Goal: Task Accomplishment & Management: Use online tool/utility

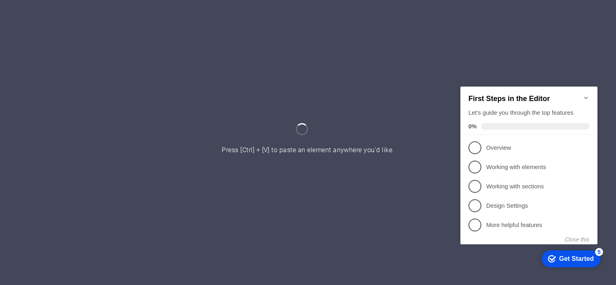
click at [553, 257] on icon "Get Started 5 items remaining, 0% complete" at bounding box center [552, 258] width 8 height 7
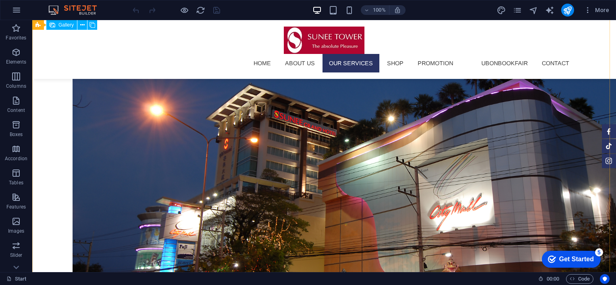
scroll to position [727, 0]
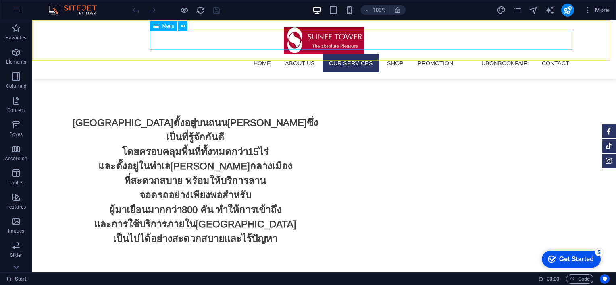
click at [503, 54] on nav "HOME About us Our Services SHOP Promotion ubonbookfair Contact" at bounding box center [324, 63] width 503 height 19
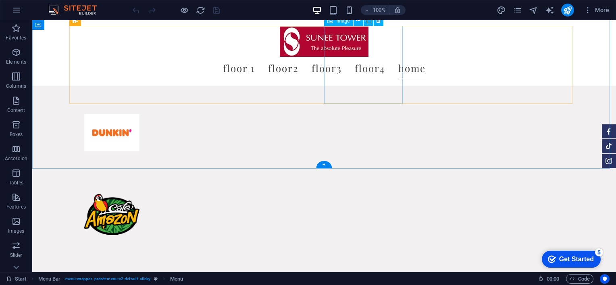
scroll to position [3871, 0]
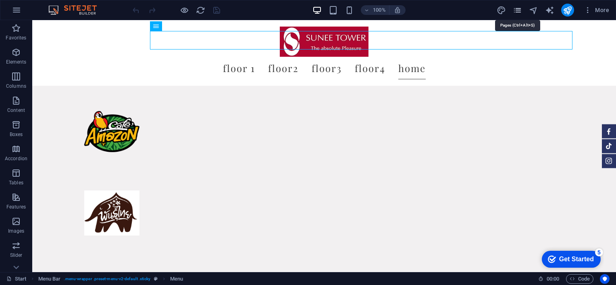
click at [520, 14] on icon "pages" at bounding box center [517, 10] width 9 height 9
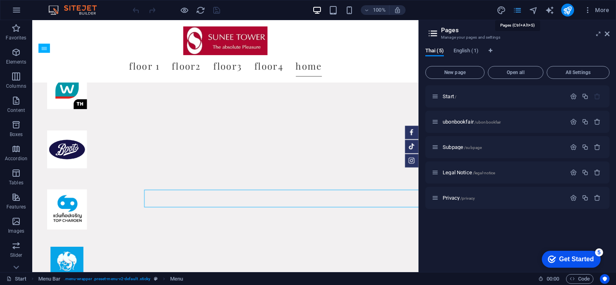
scroll to position [3790, 0]
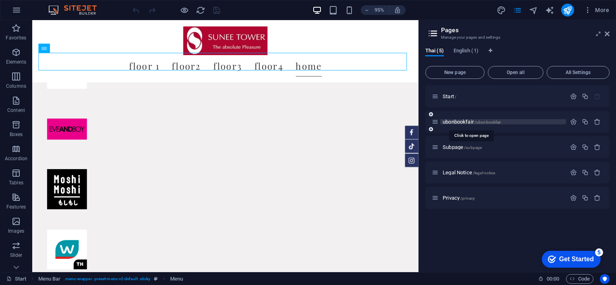
click at [464, 121] on span "ubonbookfair /ubonbookfair" at bounding box center [472, 122] width 58 height 6
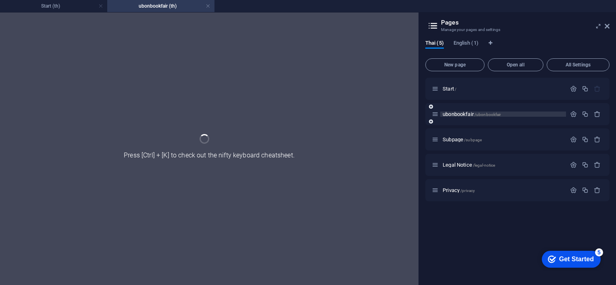
scroll to position [0, 0]
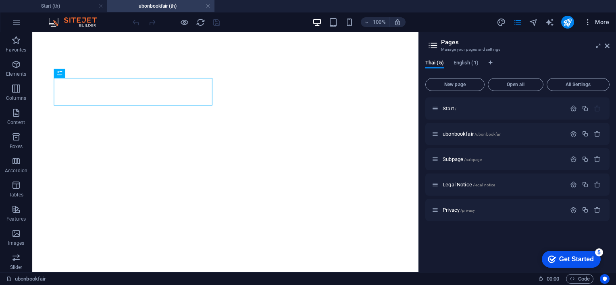
click at [603, 25] on span "More" at bounding box center [596, 22] width 25 height 8
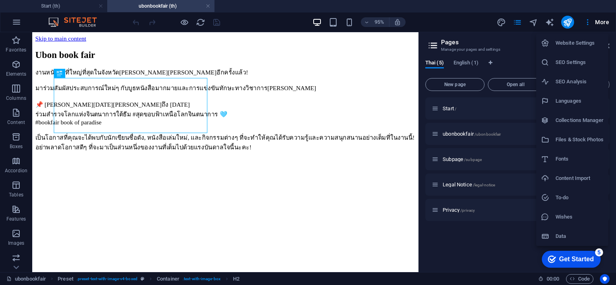
click at [597, 21] on div at bounding box center [308, 142] width 616 height 285
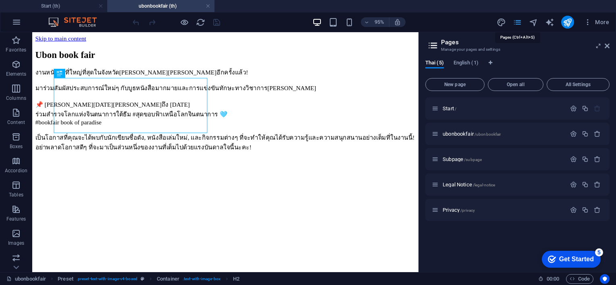
click at [519, 22] on icon "pages" at bounding box center [517, 22] width 9 height 9
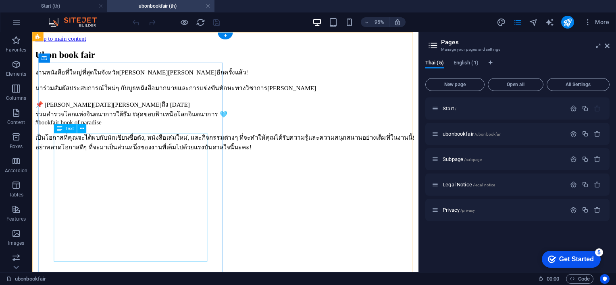
scroll to position [202, 0]
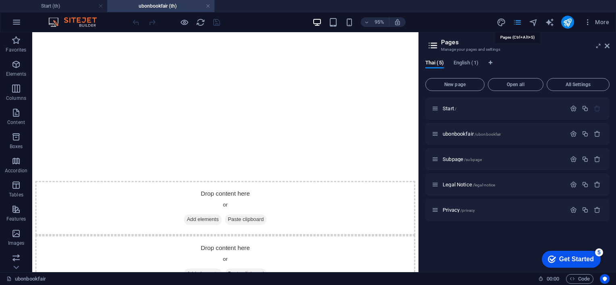
click at [521, 19] on icon "pages" at bounding box center [517, 22] width 9 height 9
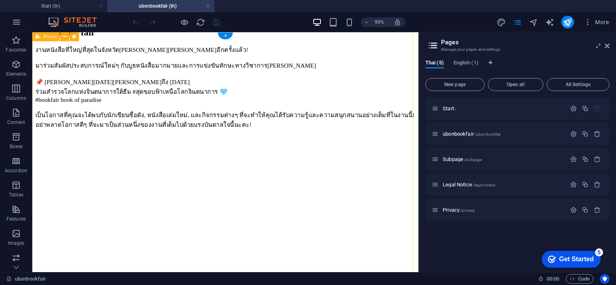
scroll to position [0, 0]
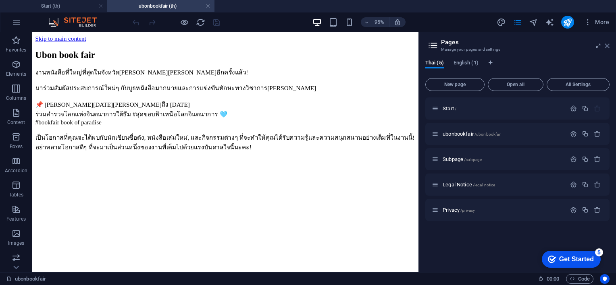
click at [605, 45] on icon at bounding box center [607, 46] width 5 height 6
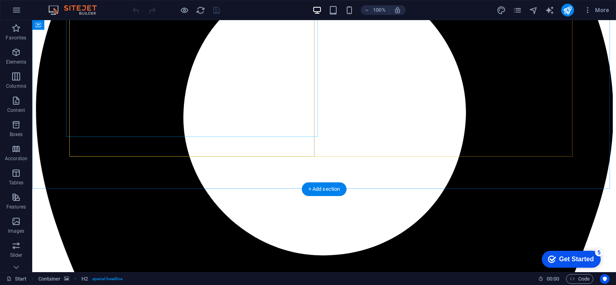
scroll to position [486, 0]
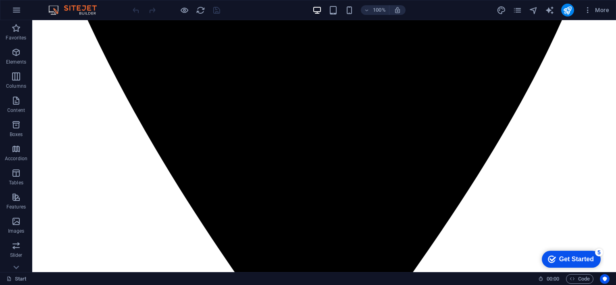
click at [516, 15] on div "More" at bounding box center [555, 10] width 116 height 13
click at [519, 13] on icon "pages" at bounding box center [517, 10] width 9 height 9
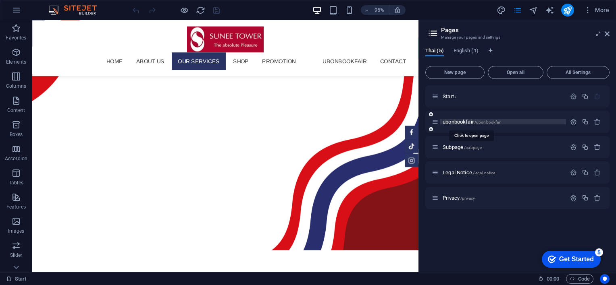
click at [459, 121] on span "ubonbookfair /ubonbookfair" at bounding box center [472, 122] width 58 height 6
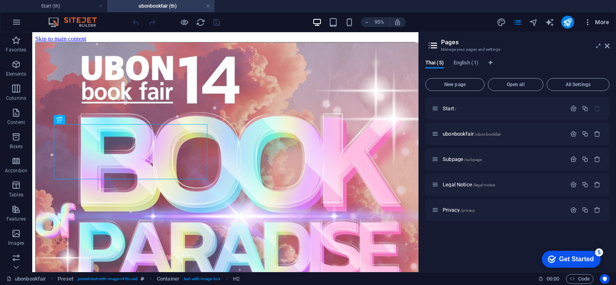
click at [608, 24] on span "More" at bounding box center [596, 22] width 25 height 8
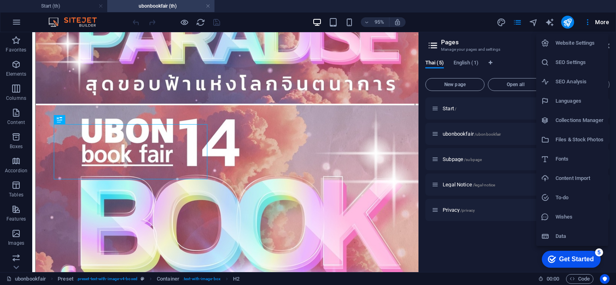
click at [600, 23] on div at bounding box center [308, 142] width 616 height 285
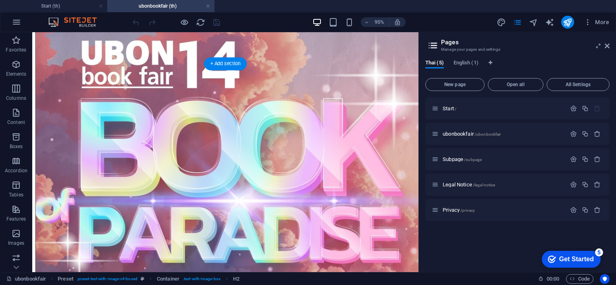
scroll to position [0, 0]
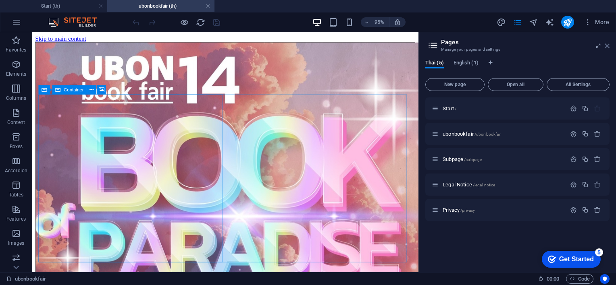
click at [607, 45] on icon at bounding box center [607, 46] width 5 height 6
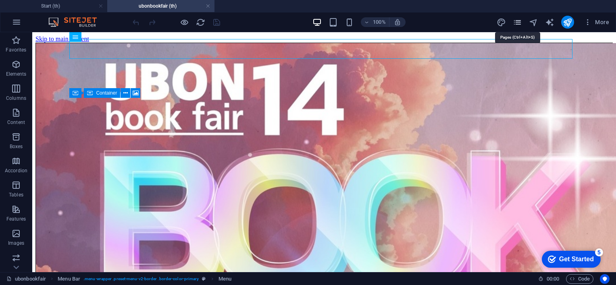
click at [516, 21] on icon "pages" at bounding box center [517, 22] width 9 height 9
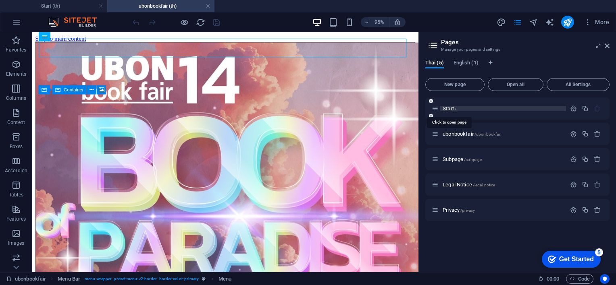
click at [452, 106] on span "Start /" at bounding box center [450, 109] width 14 height 6
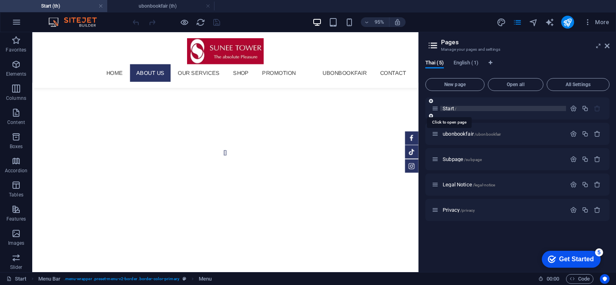
scroll to position [486, 0]
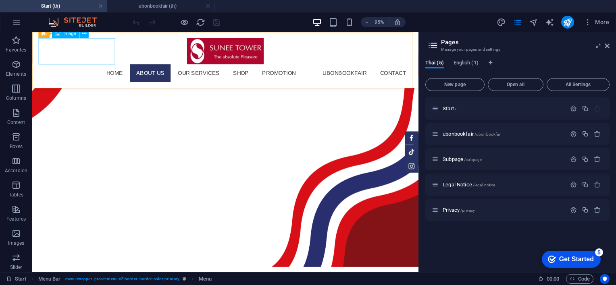
click at [103, 51] on figure at bounding box center [235, 52] width 393 height 27
click at [88, 56] on figure at bounding box center [235, 52] width 393 height 27
click at [451, 134] on span "ubonbookfair /ubonbookfair" at bounding box center [472, 134] width 58 height 6
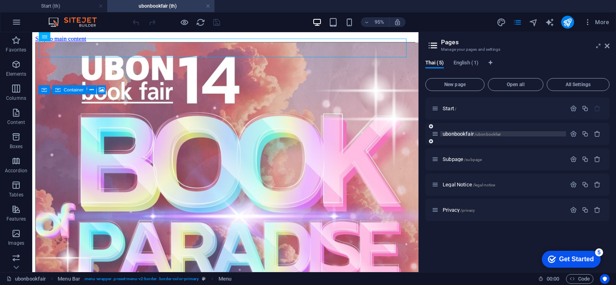
scroll to position [0, 0]
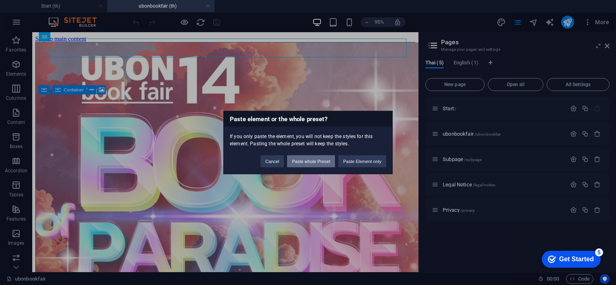
click at [316, 165] on button "Paste whole Preset" at bounding box center [311, 162] width 48 height 12
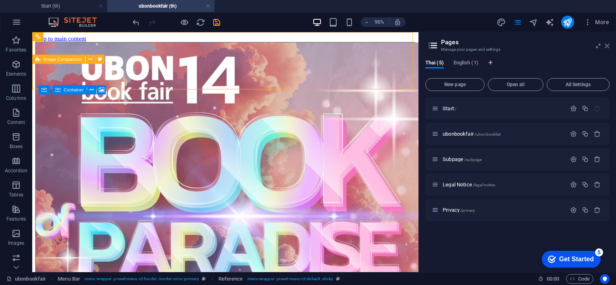
click at [606, 45] on icon at bounding box center [607, 46] width 5 height 6
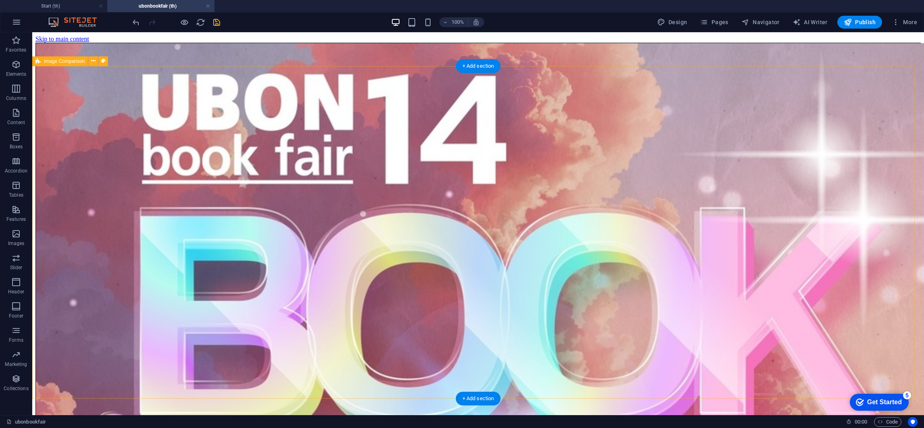
click at [615, 25] on span "More" at bounding box center [904, 22] width 25 height 8
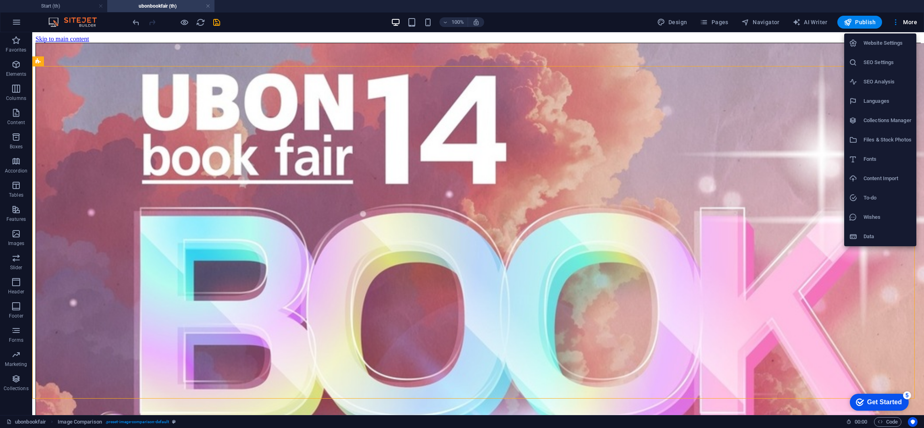
click at [615, 19] on div at bounding box center [462, 214] width 924 height 428
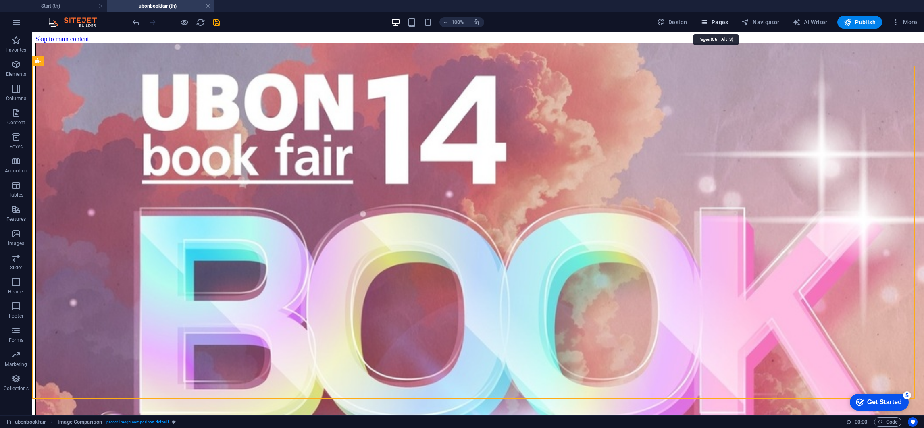
click at [615, 21] on span "Pages" at bounding box center [714, 22] width 28 height 8
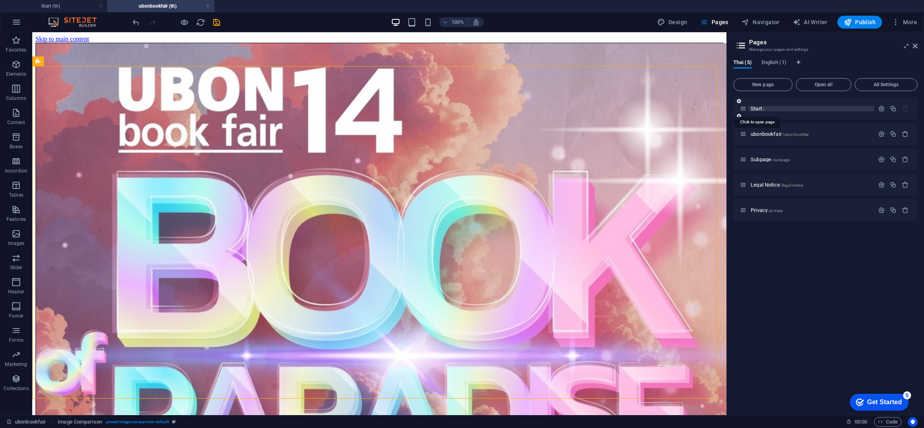
click at [615, 109] on span "Start /" at bounding box center [758, 109] width 14 height 6
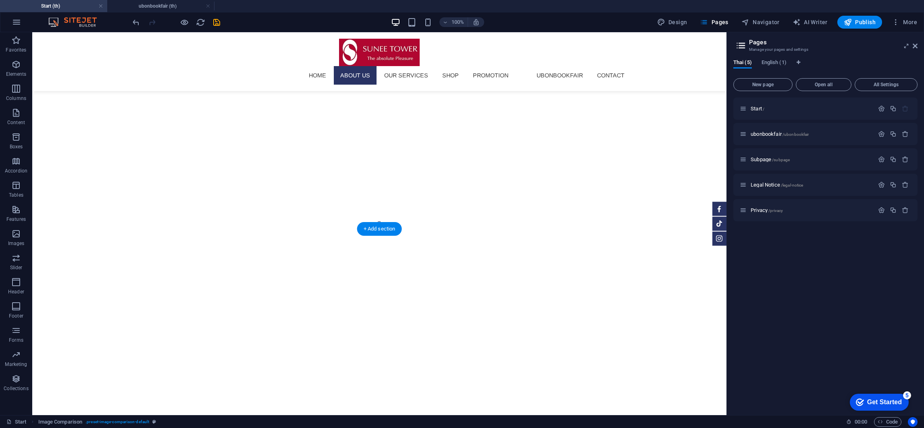
scroll to position [486, 0]
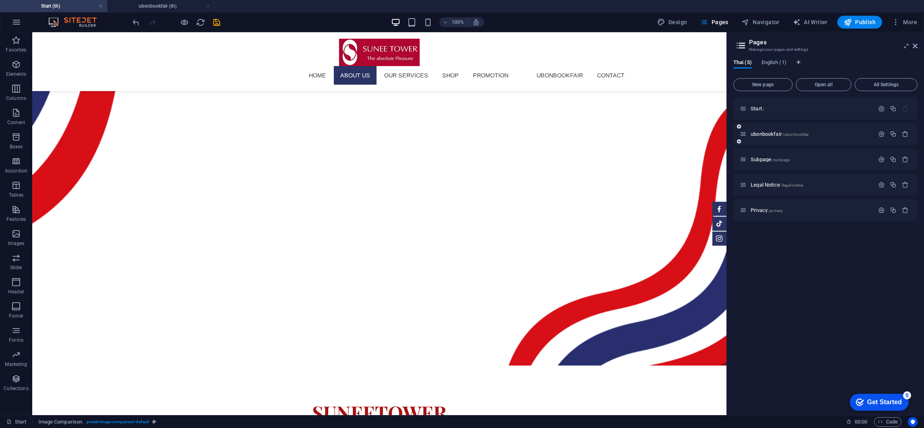
click at [615, 130] on div "ubonbookfair /ubonbookfair" at bounding box center [807, 133] width 134 height 9
click at [131, 3] on h4 "ubonbookfair (th)" at bounding box center [160, 6] width 107 height 9
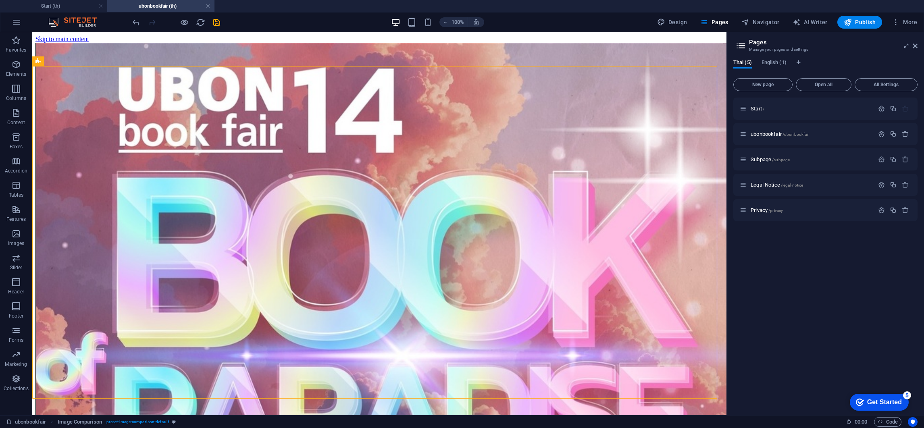
scroll to position [0, 0]
click at [55, 6] on h4 "Start (th)" at bounding box center [53, 6] width 107 height 9
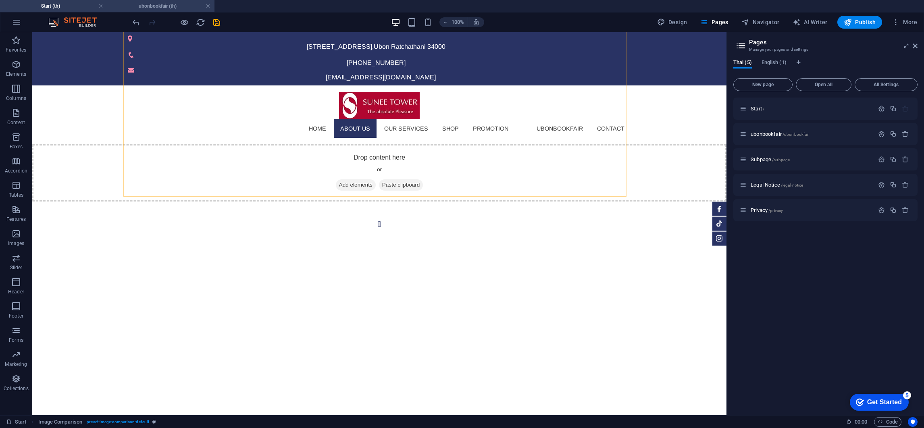
scroll to position [486, 0]
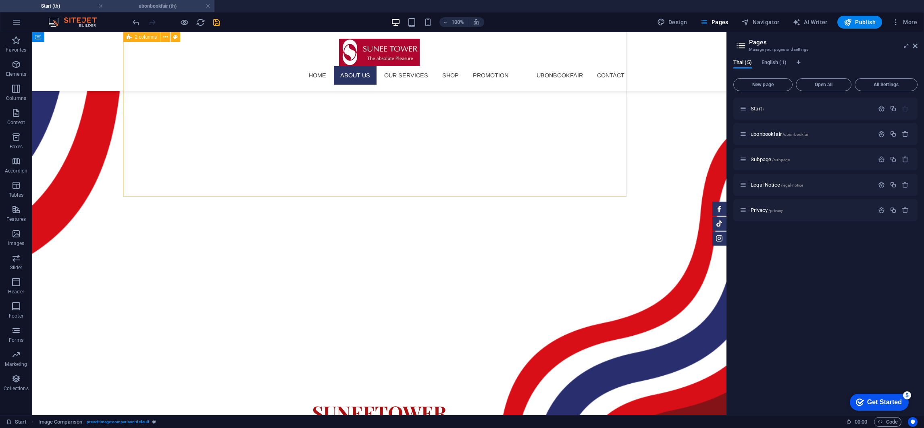
click at [151, 4] on h4 "ubonbookfair (th)" at bounding box center [160, 6] width 107 height 9
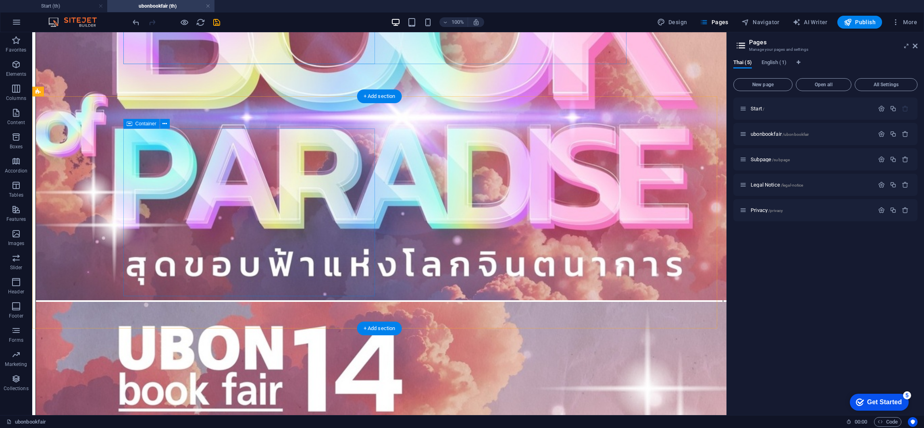
scroll to position [302, 0]
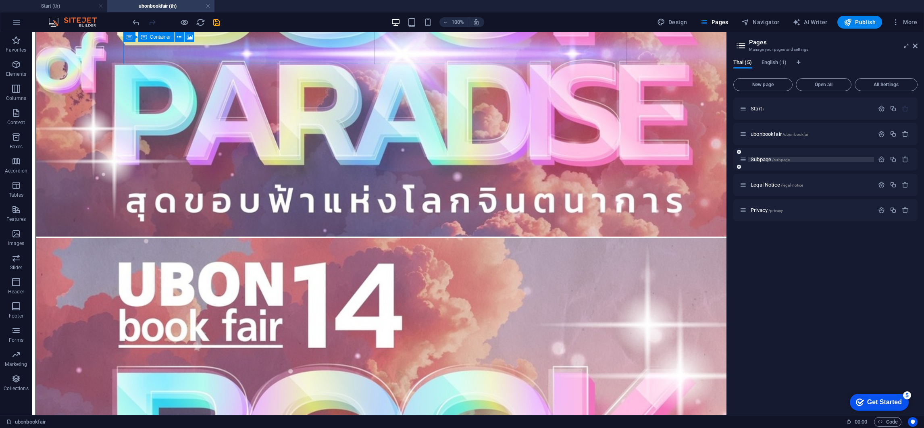
click at [615, 158] on span "Subpage /subpage" at bounding box center [770, 159] width 39 height 6
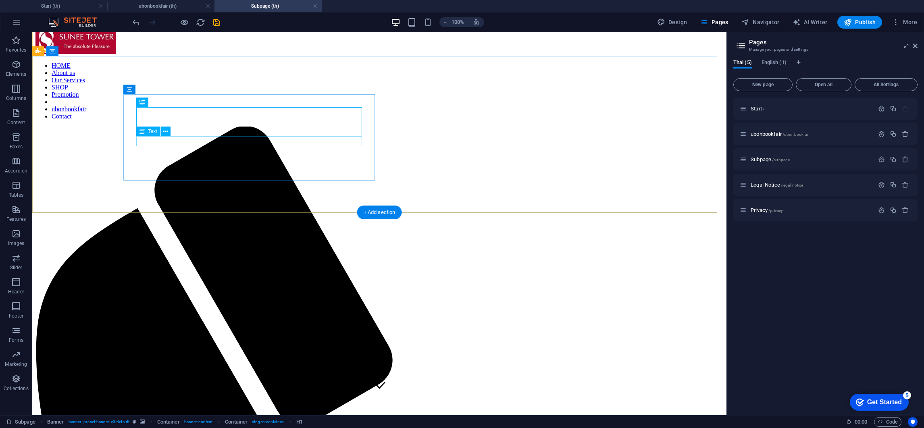
scroll to position [0, 0]
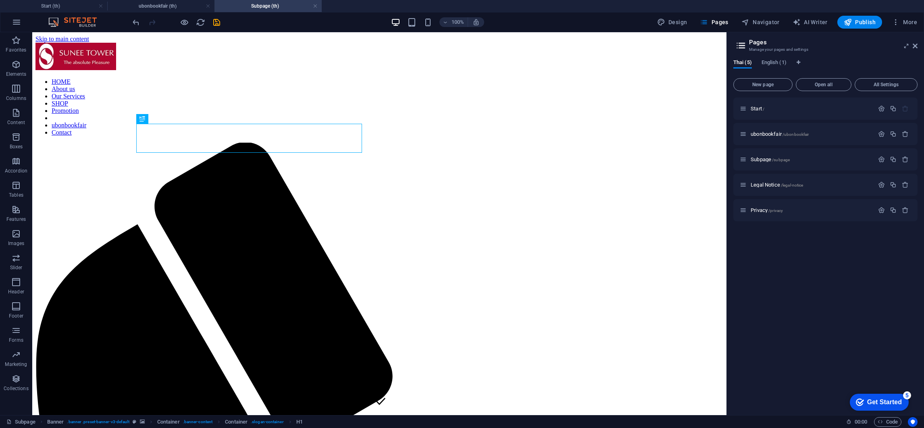
click at [314, 8] on link at bounding box center [315, 6] width 5 height 8
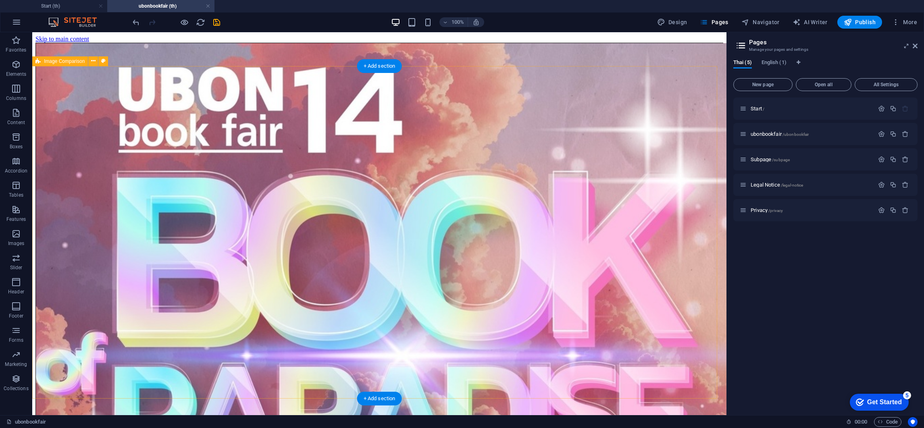
click at [615, 48] on icon at bounding box center [915, 46] width 5 height 6
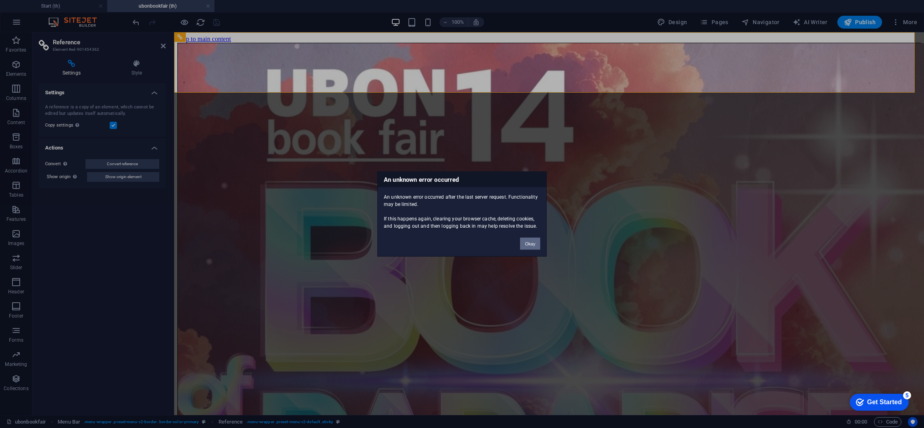
click at [526, 241] on button "Okay" at bounding box center [530, 244] width 20 height 12
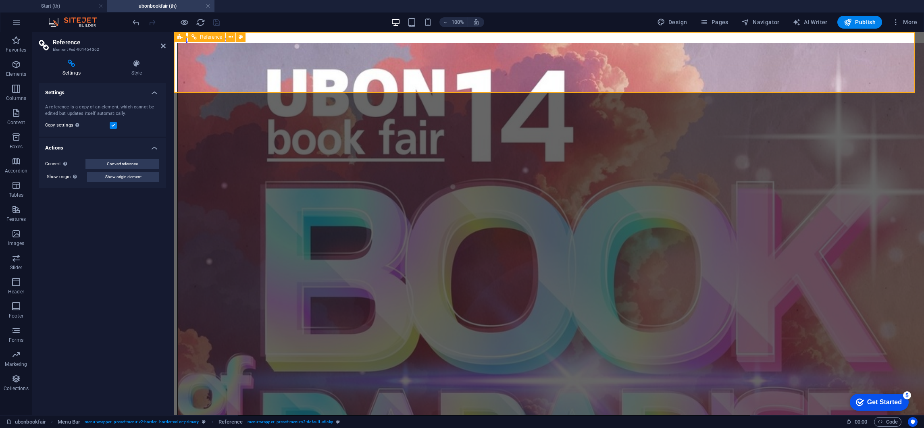
click at [6, 140] on span "Boxes" at bounding box center [16, 141] width 32 height 19
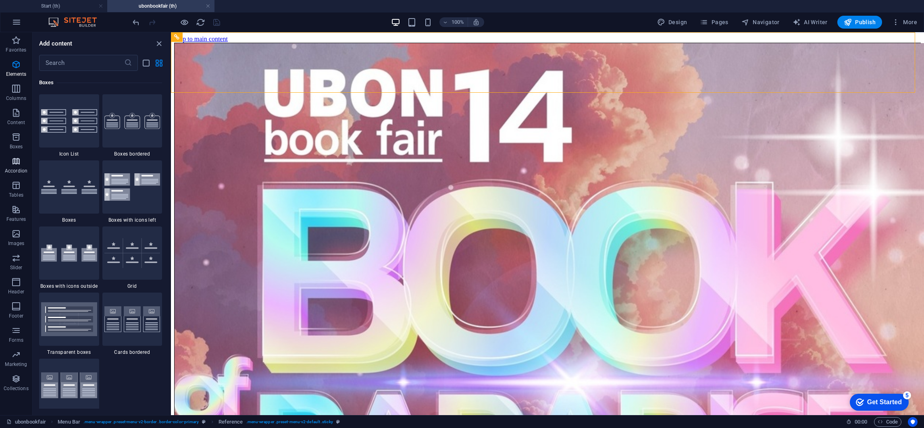
click at [10, 161] on span "Accordion" at bounding box center [16, 165] width 32 height 19
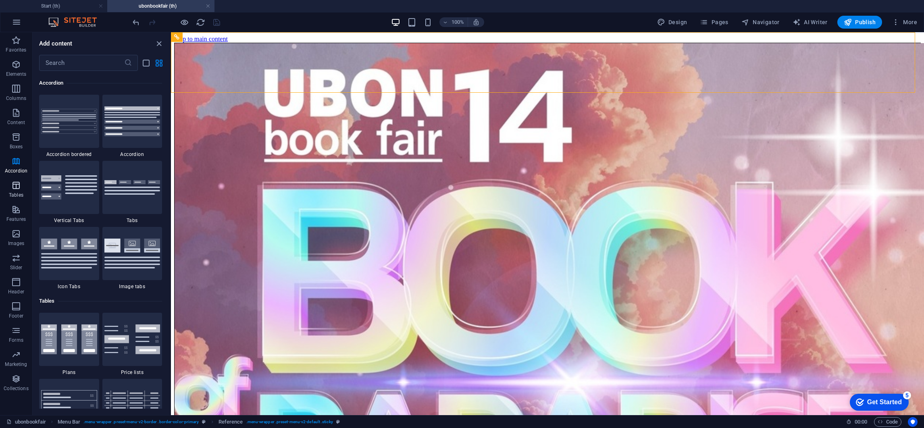
click at [16, 199] on span "Tables" at bounding box center [16, 190] width 32 height 19
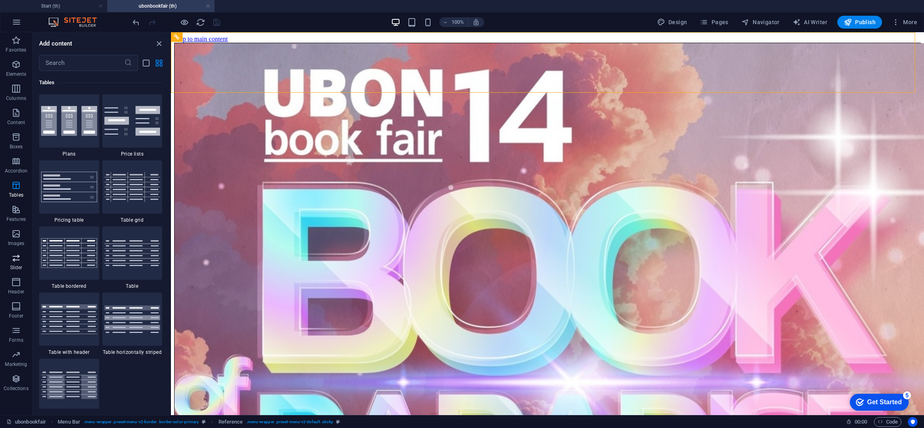
click at [15, 258] on icon "button" at bounding box center [16, 258] width 10 height 10
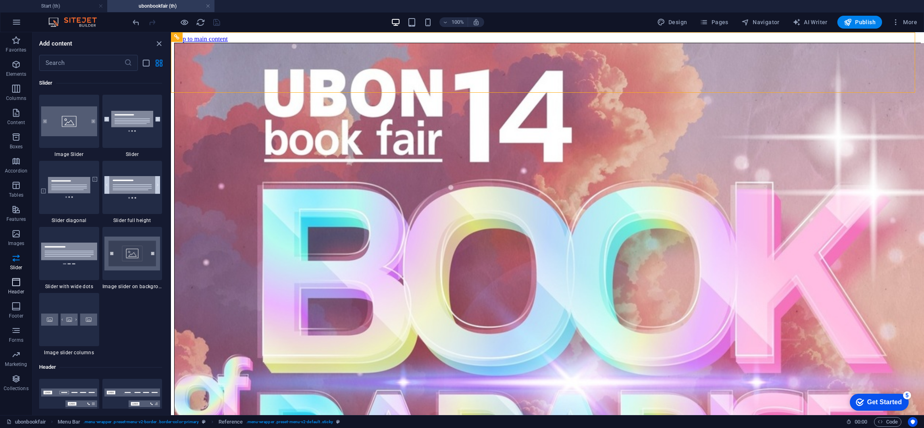
click at [17, 285] on p "Header" at bounding box center [16, 292] width 16 height 6
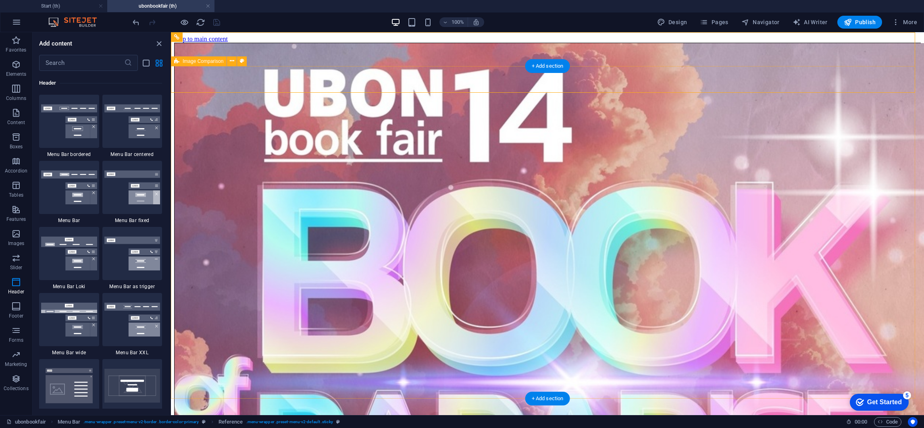
scroll to position [4853, 0]
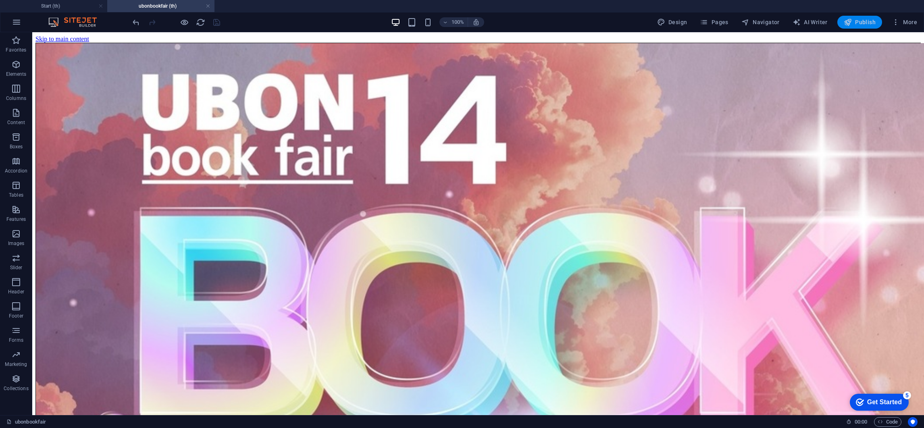
click at [615, 19] on icon "button" at bounding box center [848, 22] width 8 height 8
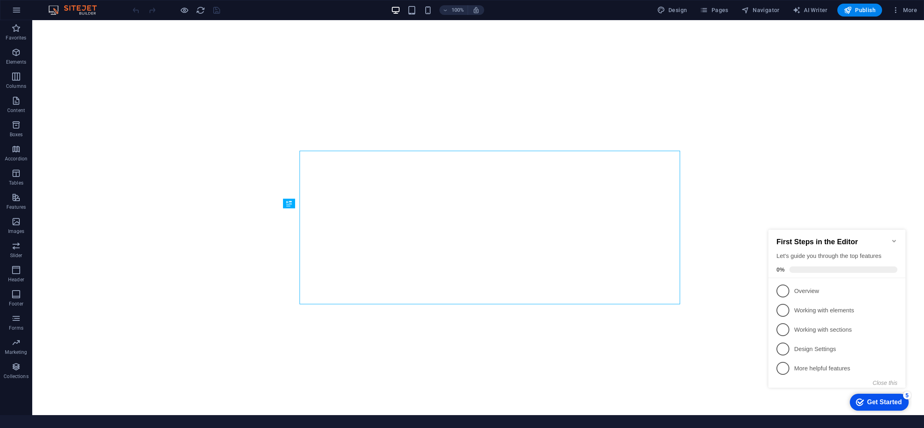
click at [879, 400] on div "Get Started" at bounding box center [884, 402] width 35 height 7
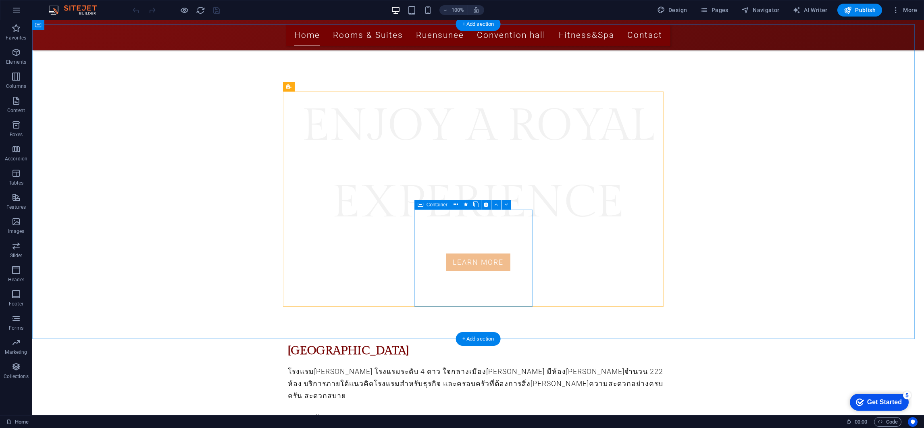
scroll to position [665, 0]
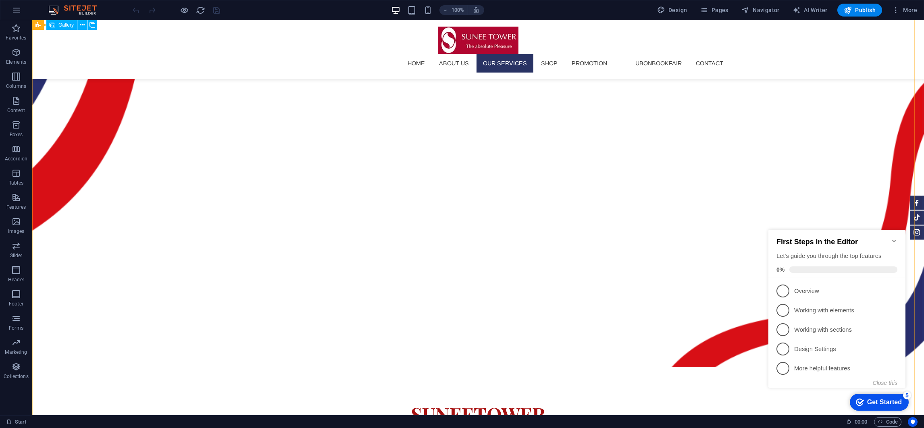
scroll to position [967, 0]
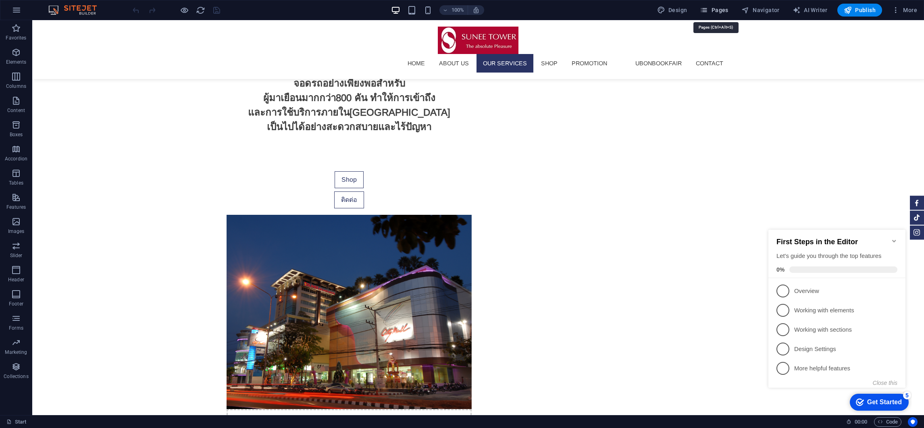
click at [714, 11] on span "Pages" at bounding box center [714, 10] width 28 height 8
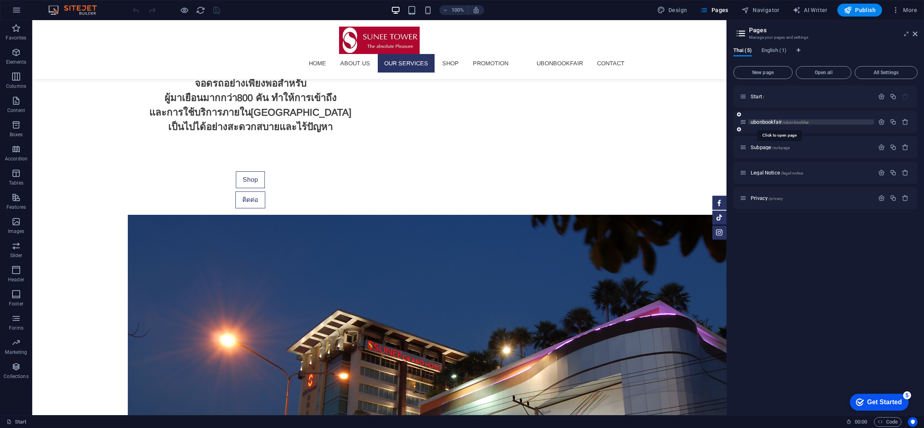
click at [768, 121] on span "ubonbookfair /ubonbookfair" at bounding box center [780, 122] width 58 height 6
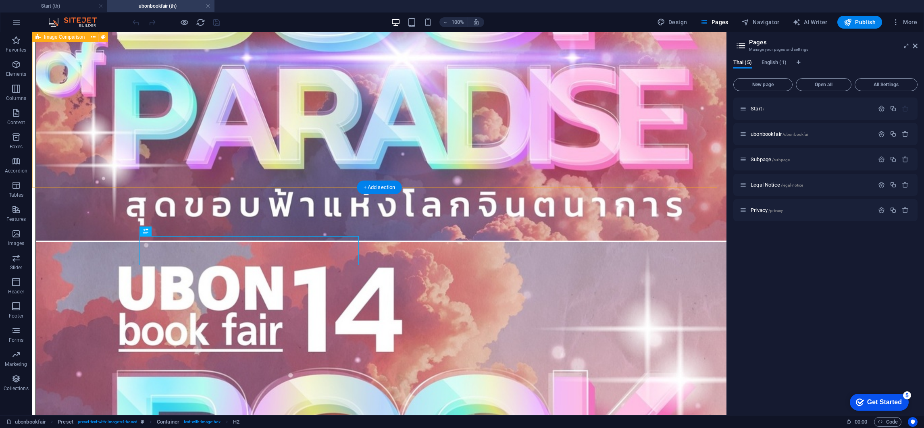
scroll to position [0, 0]
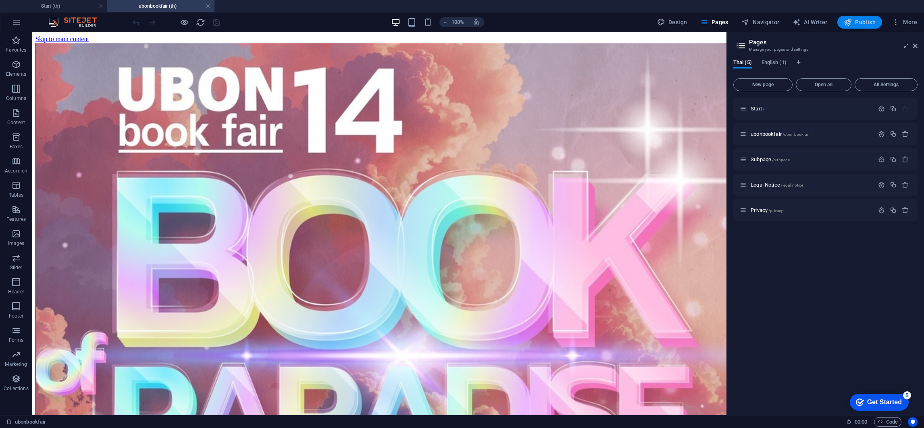
click at [848, 19] on icon "button" at bounding box center [848, 22] width 8 height 8
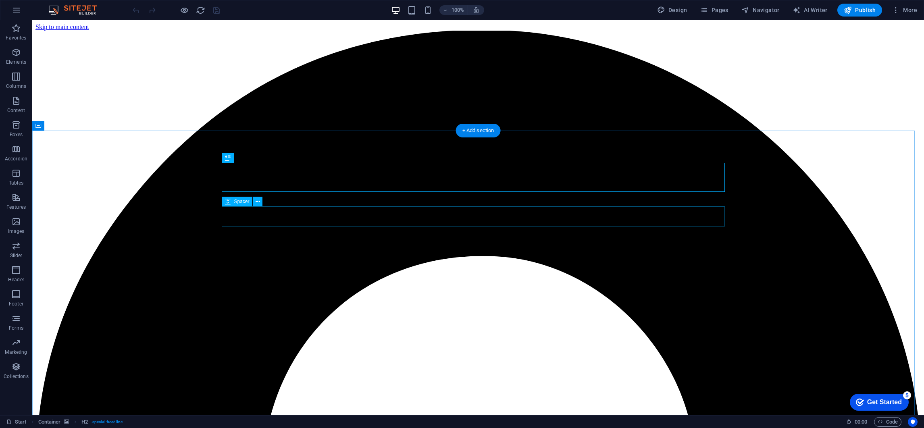
scroll to position [261, 0]
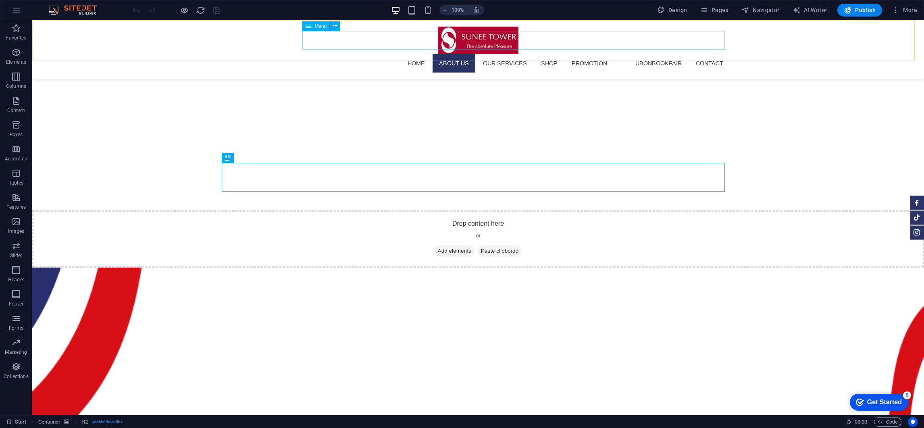
click at [662, 54] on nav "HOME About us Our Services SHOP Promotion ubonbookfair Contact" at bounding box center [478, 63] width 503 height 19
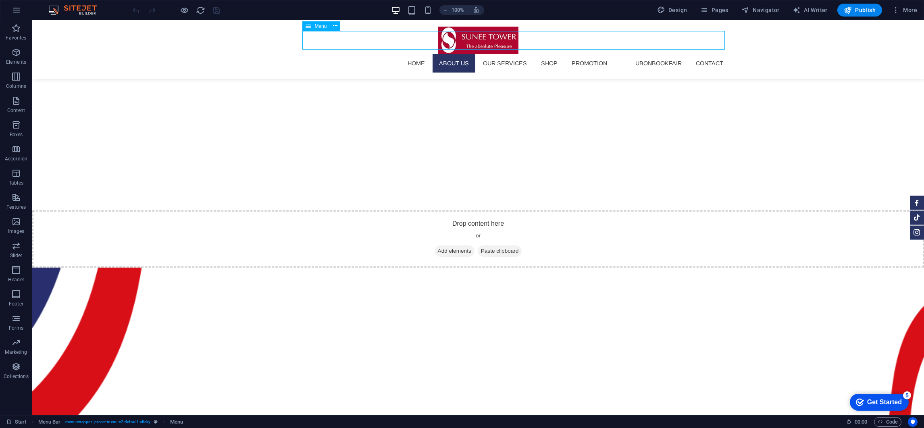
click at [643, 54] on nav "HOME About us Our Services SHOP Promotion ubonbookfair Contact" at bounding box center [478, 63] width 503 height 19
select select
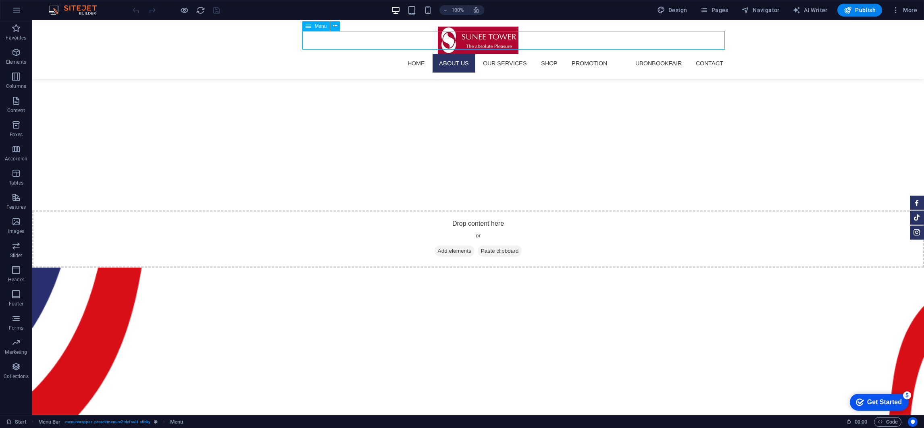
select select
select select "1"
select select
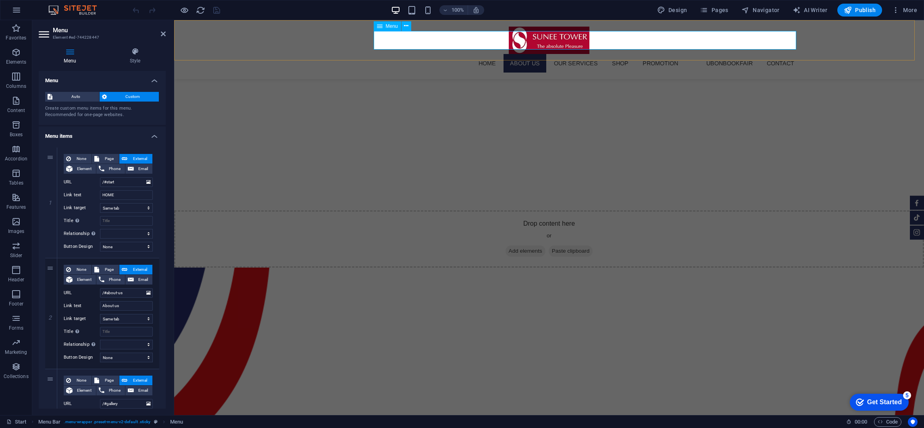
click at [712, 54] on nav "HOME About us Our Services SHOP Promotion ubonbookfair Contact" at bounding box center [548, 63] width 503 height 19
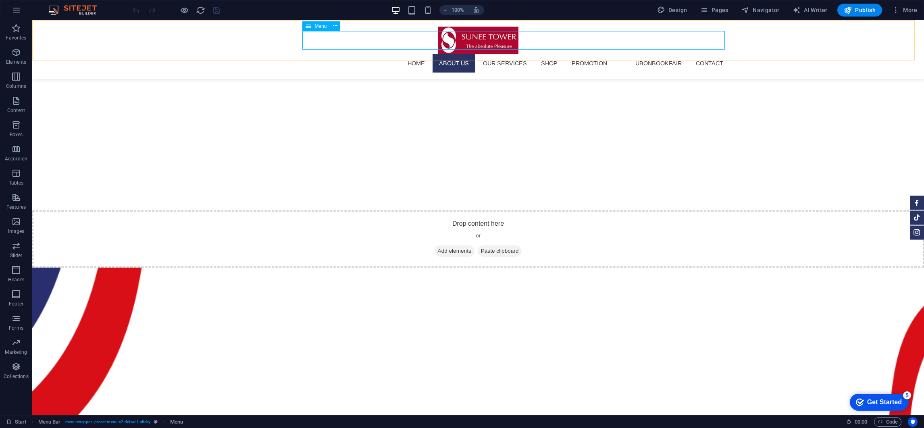
click at [555, 54] on nav "HOME About us Our Services SHOP Promotion ubonbookfair Contact" at bounding box center [478, 63] width 503 height 19
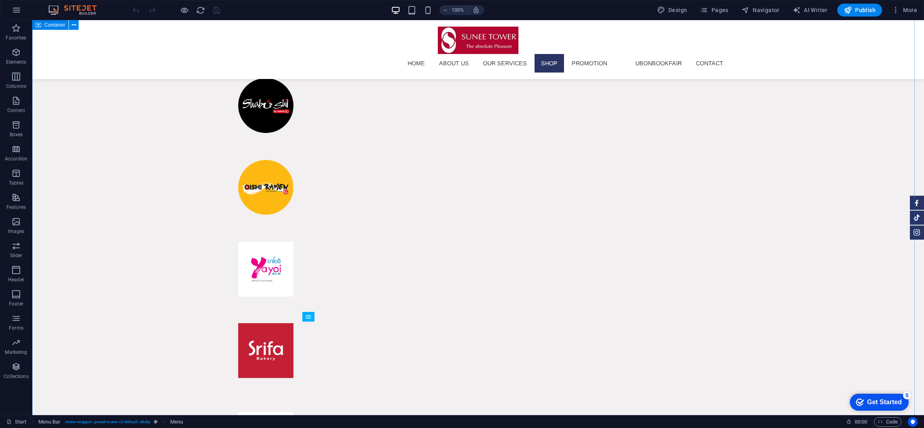
scroll to position [3778, 0]
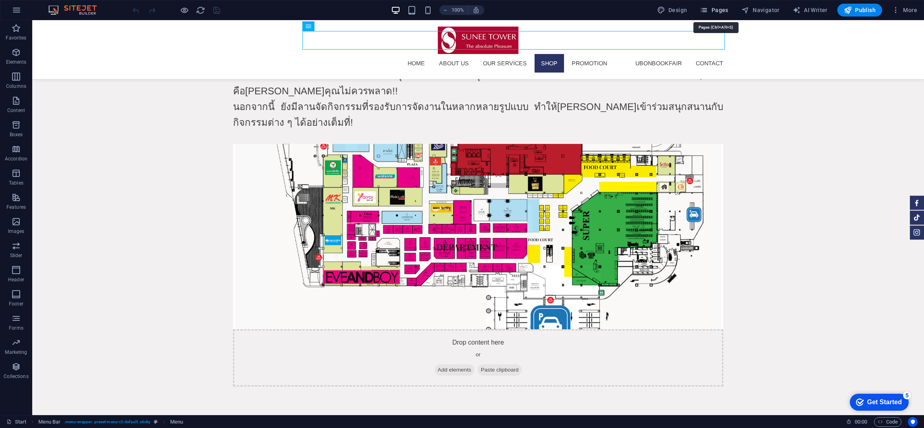
click at [714, 8] on span "Pages" at bounding box center [714, 10] width 28 height 8
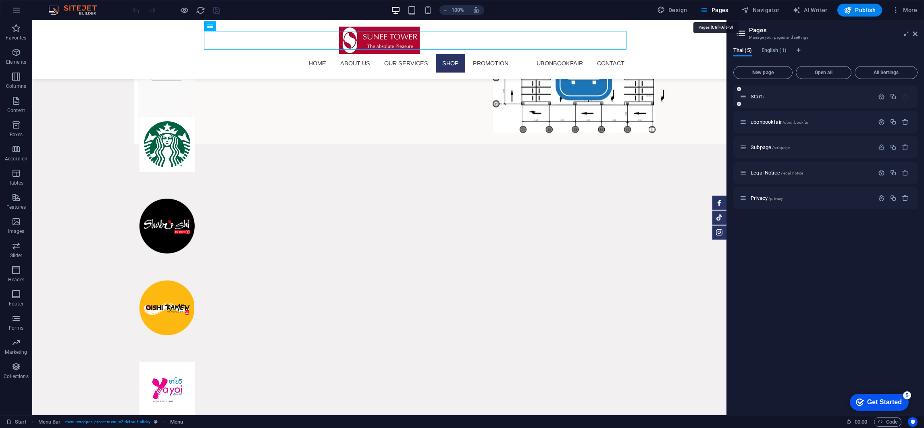
scroll to position [3348, 0]
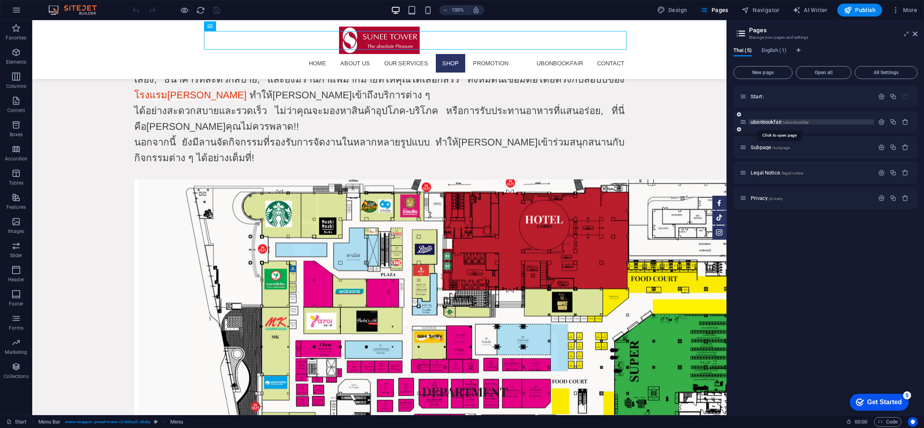
click at [772, 121] on span "ubonbookfair /ubonbookfair" at bounding box center [780, 122] width 58 height 6
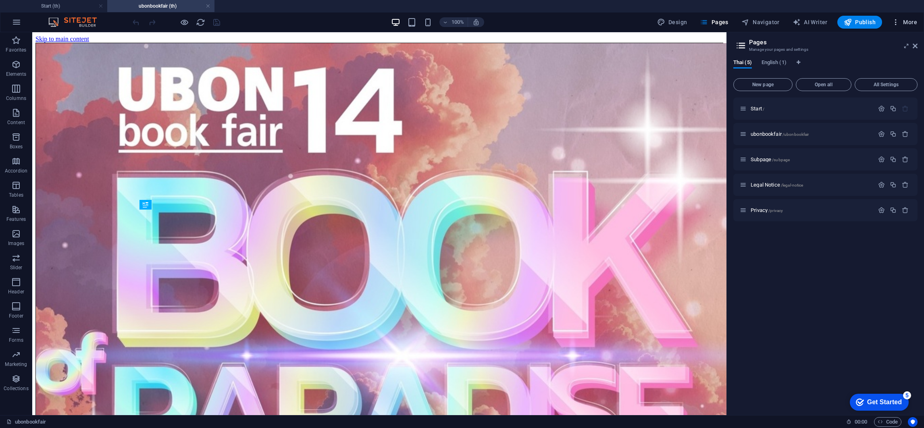
scroll to position [298, 0]
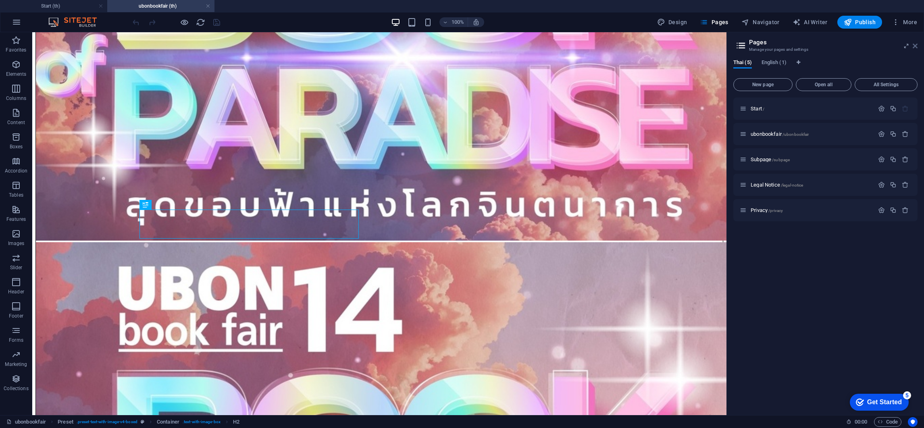
click at [915, 45] on icon at bounding box center [915, 46] width 5 height 6
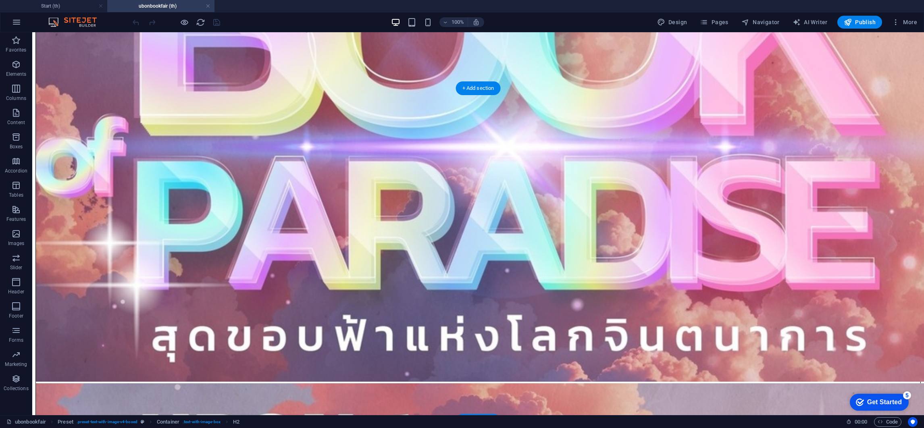
scroll to position [0, 0]
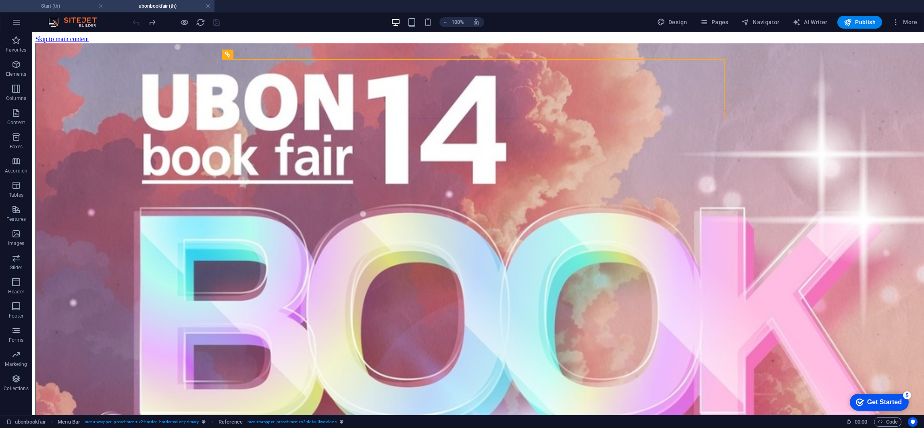
click at [37, 9] on h4 "Start (th)" at bounding box center [53, 6] width 107 height 9
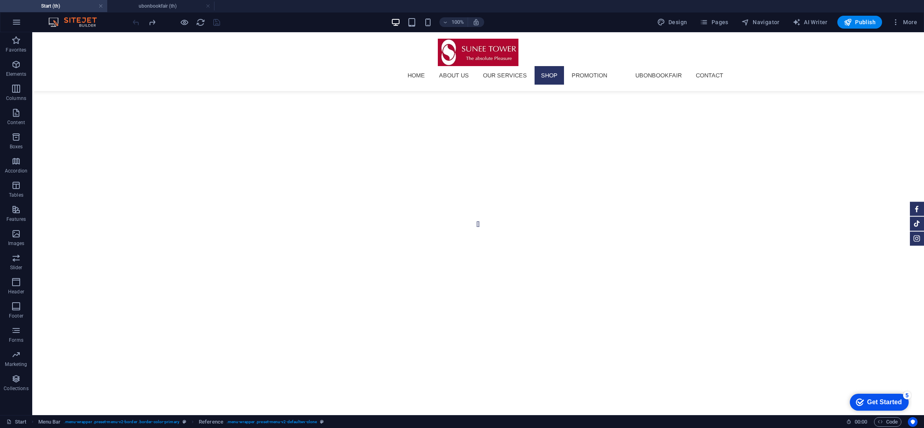
scroll to position [3366, 0]
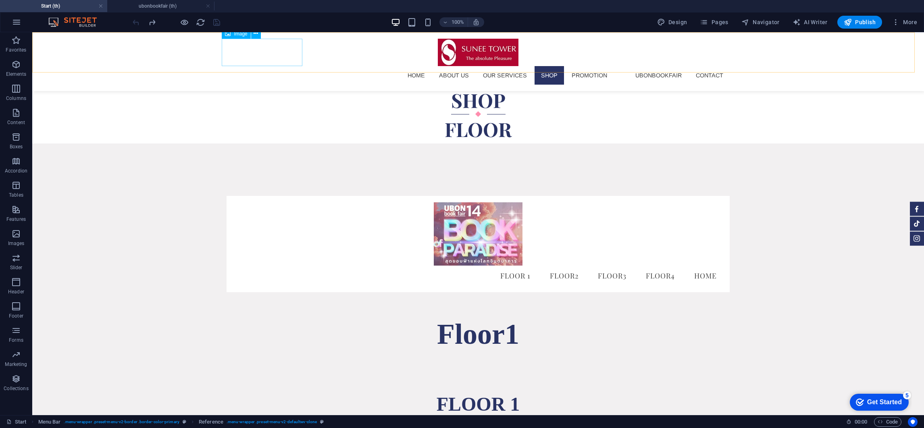
click at [275, 51] on figure at bounding box center [478, 52] width 503 height 27
click at [159, 9] on h4 "ubonbookfair (th)" at bounding box center [160, 6] width 107 height 9
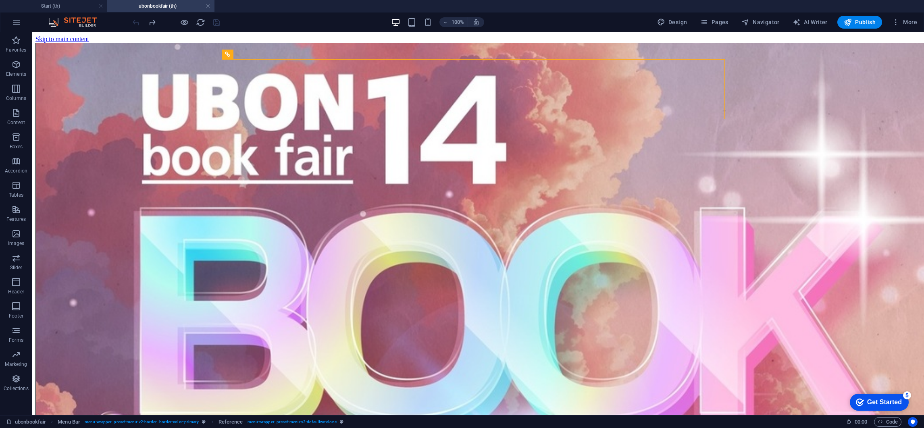
scroll to position [0, 0]
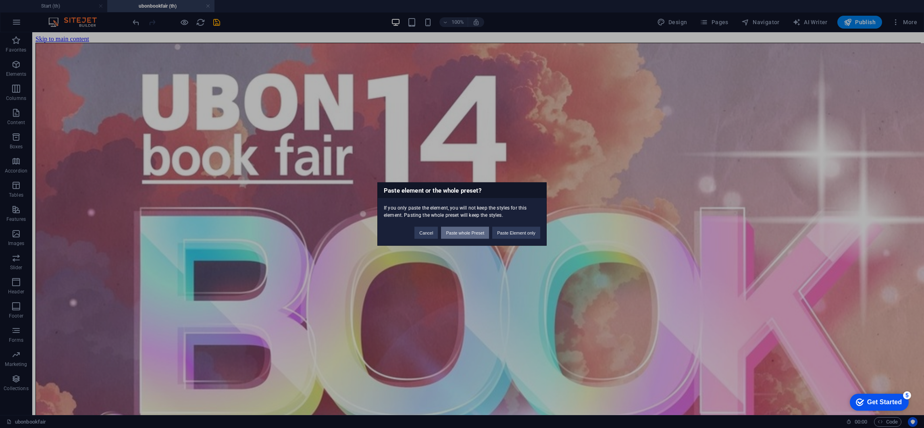
click at [465, 234] on button "Paste whole Preset" at bounding box center [465, 233] width 48 height 12
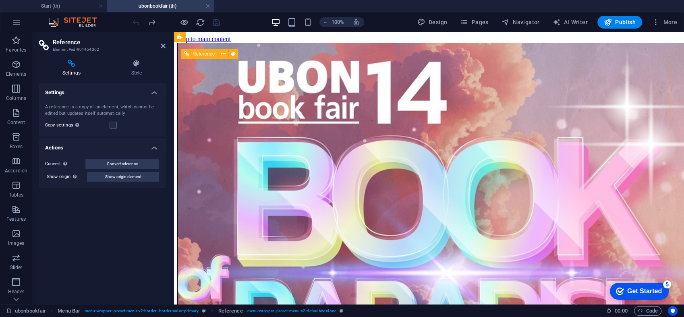
drag, startPoint x: 239, startPoint y: 74, endPoint x: 219, endPoint y: 74, distance: 19.8
drag, startPoint x: 219, startPoint y: 74, endPoint x: 238, endPoint y: 73, distance: 19.0
click at [222, 52] on icon at bounding box center [223, 54] width 4 height 8
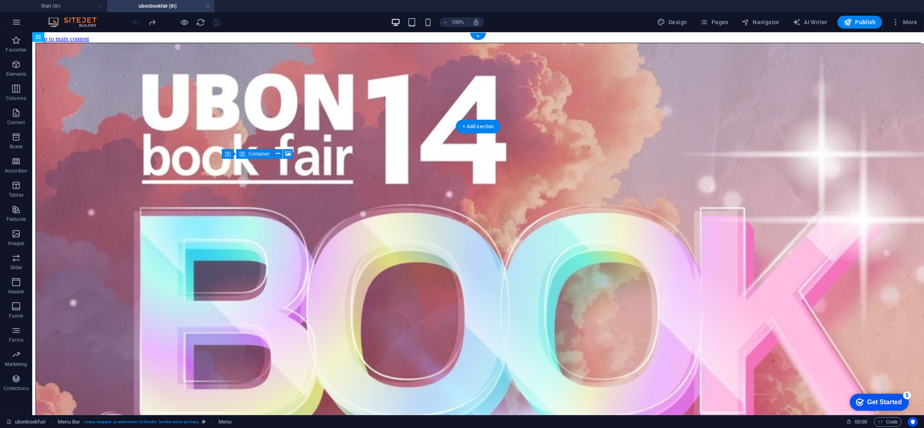
drag, startPoint x: 526, startPoint y: 57, endPoint x: 478, endPoint y: 46, distance: 50.0
select select "rem"
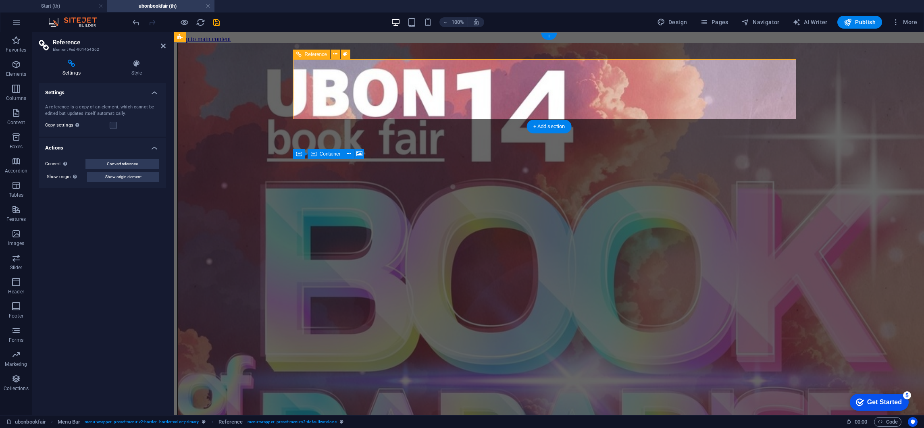
click at [127, 62] on icon at bounding box center [137, 64] width 58 height 8
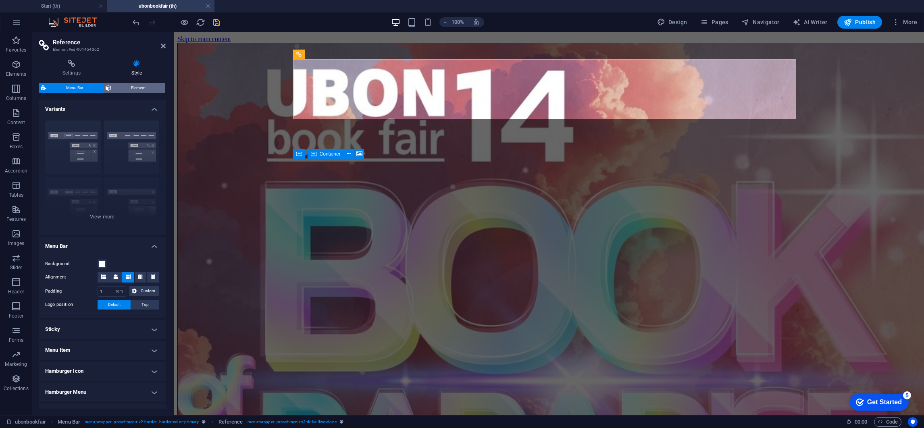
click at [129, 86] on span "Element" at bounding box center [138, 88] width 49 height 10
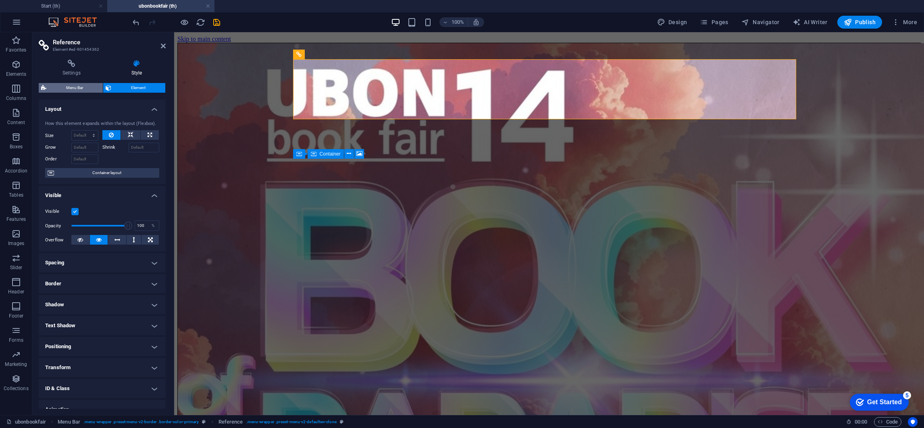
drag, startPoint x: 86, startPoint y: 84, endPoint x: 125, endPoint y: 54, distance: 49.2
click at [86, 84] on span "Menu Bar" at bounding box center [75, 88] width 52 height 10
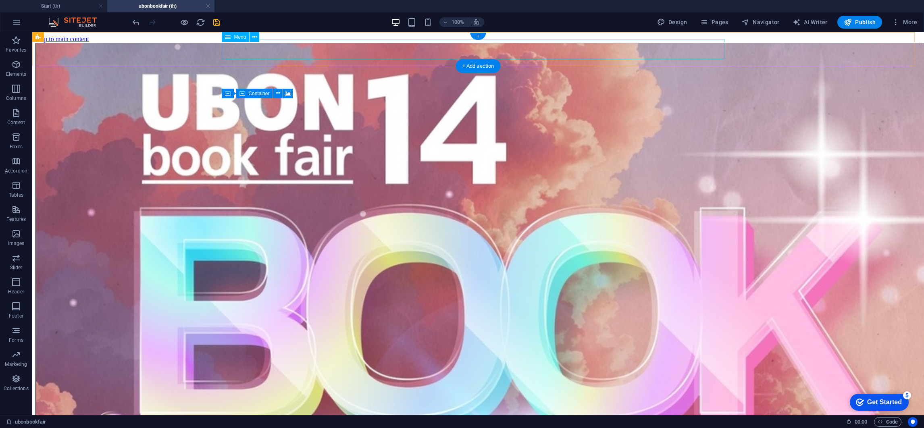
select select
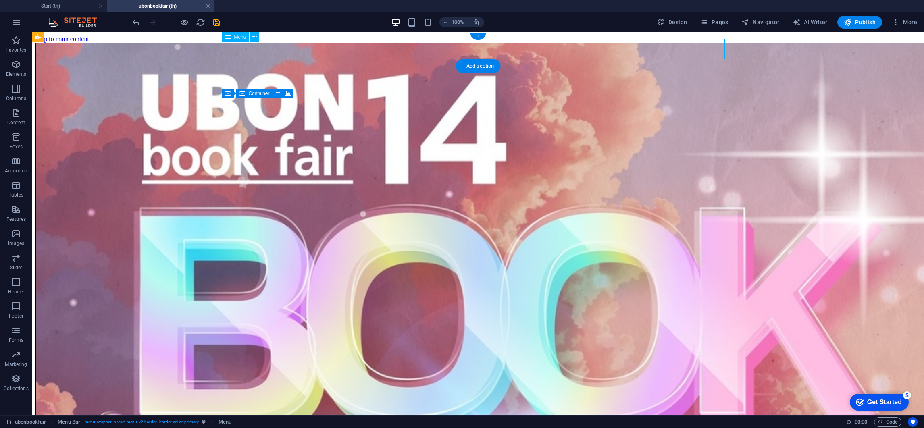
select select
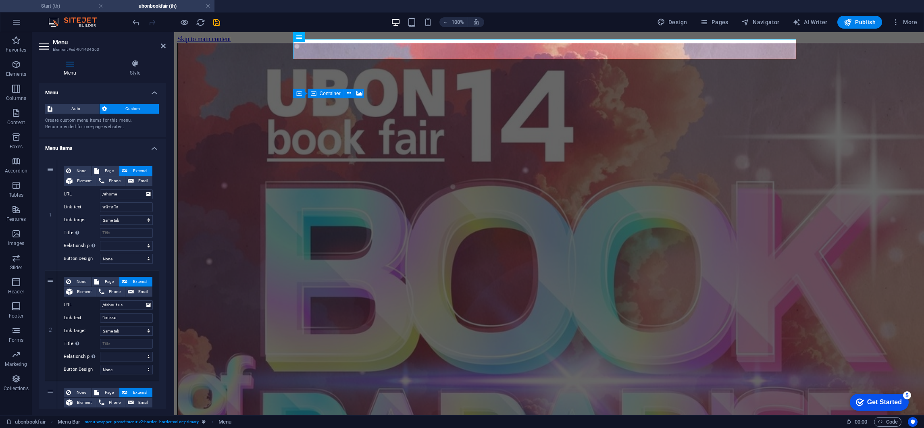
click at [70, 6] on h4 "Start (th)" at bounding box center [53, 6] width 107 height 9
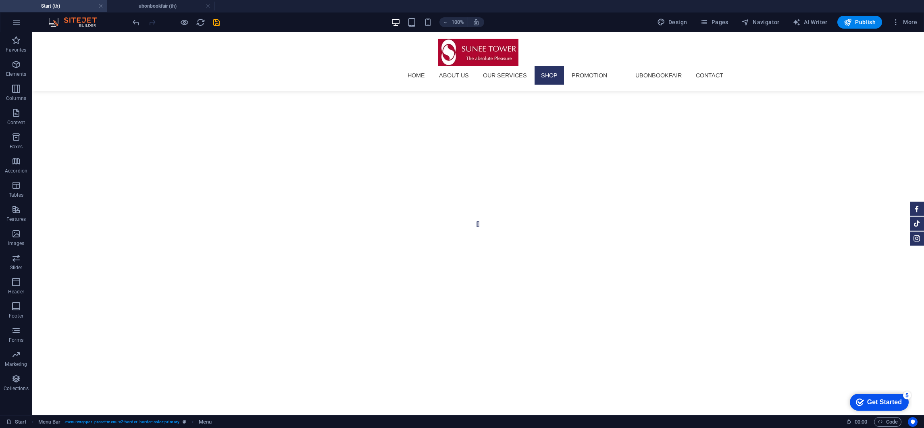
scroll to position [3366, 0]
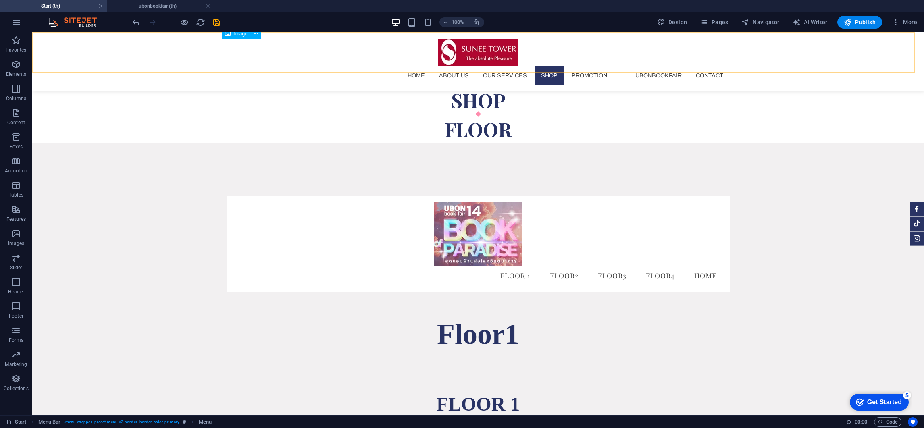
click at [247, 57] on figure at bounding box center [478, 52] width 503 height 27
click at [144, 6] on h4 "ubonbookfair (th)" at bounding box center [160, 6] width 107 height 9
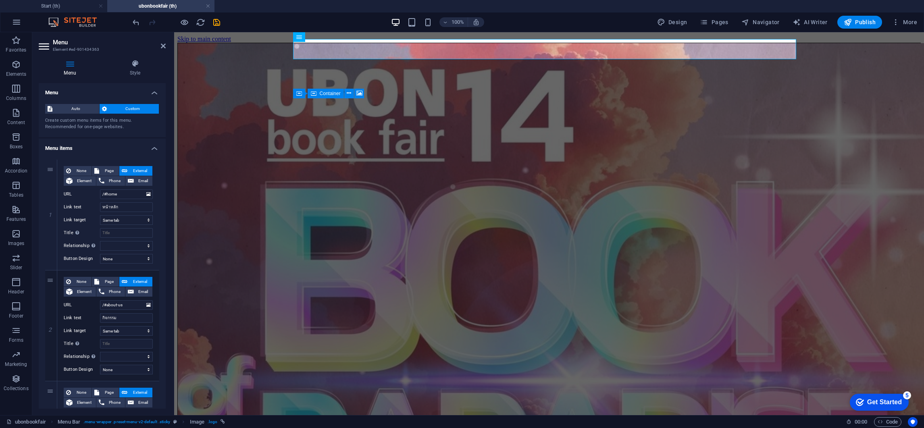
scroll to position [0, 0]
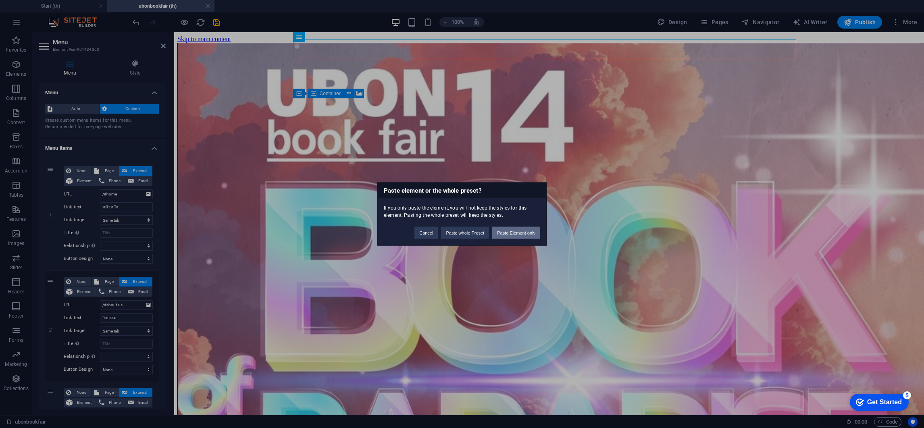
click at [507, 236] on button "Paste Element only" at bounding box center [516, 233] width 48 height 12
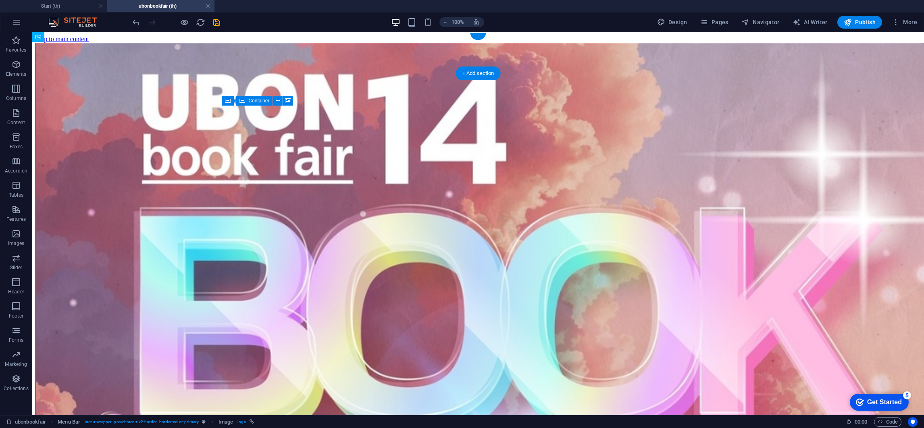
drag, startPoint x: 676, startPoint y: 52, endPoint x: 315, endPoint y: 62, distance: 361.3
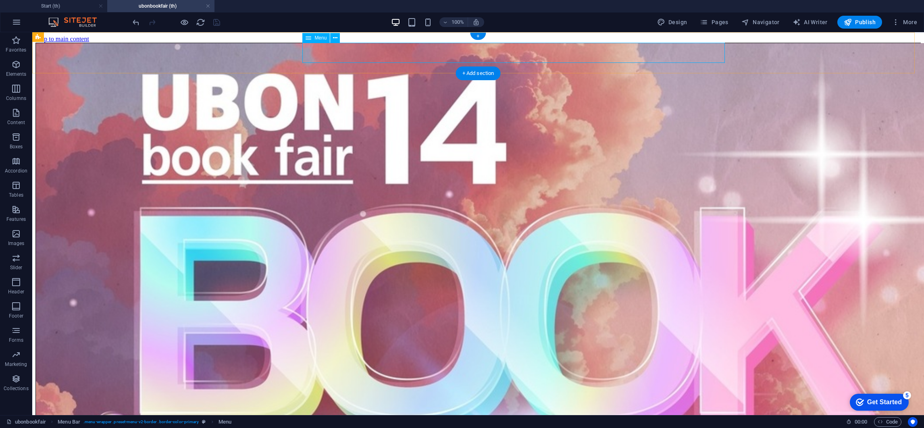
select select
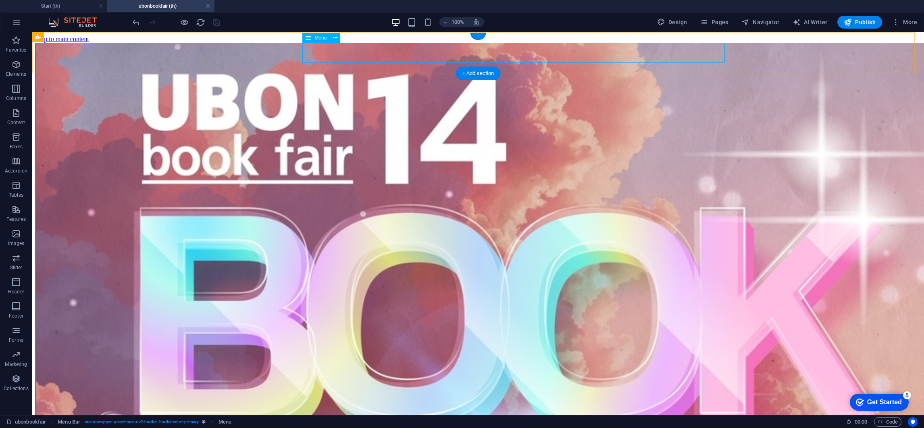
select select
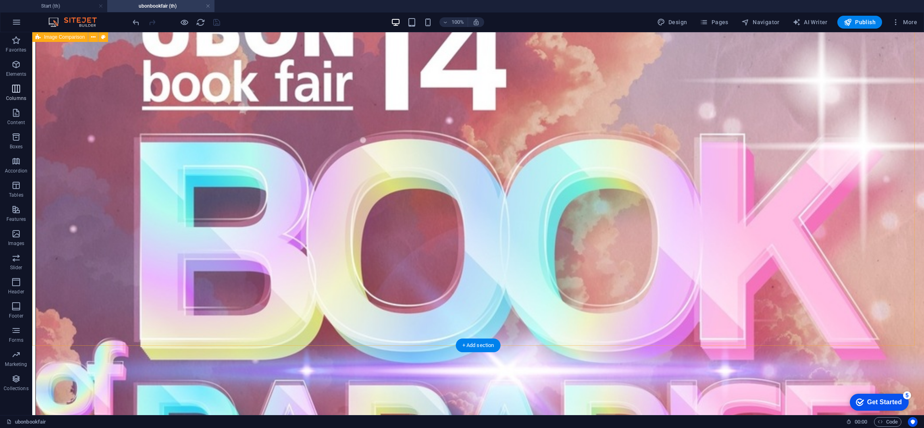
scroll to position [60, 0]
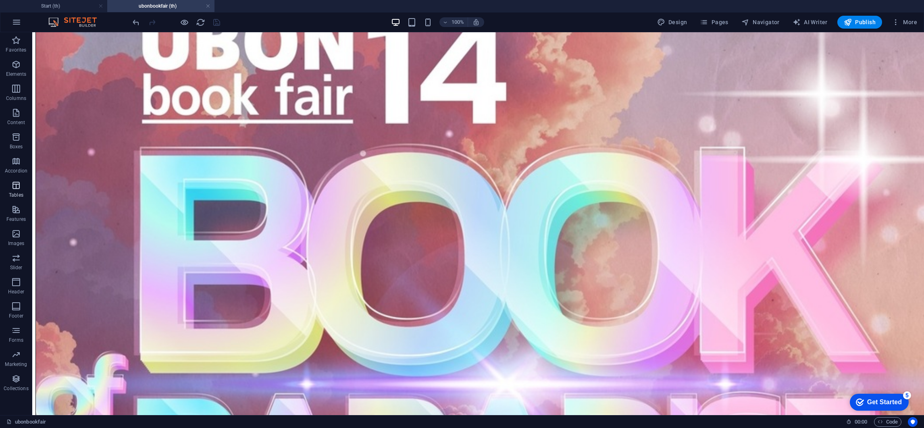
click at [13, 183] on icon "button" at bounding box center [16, 186] width 10 height 10
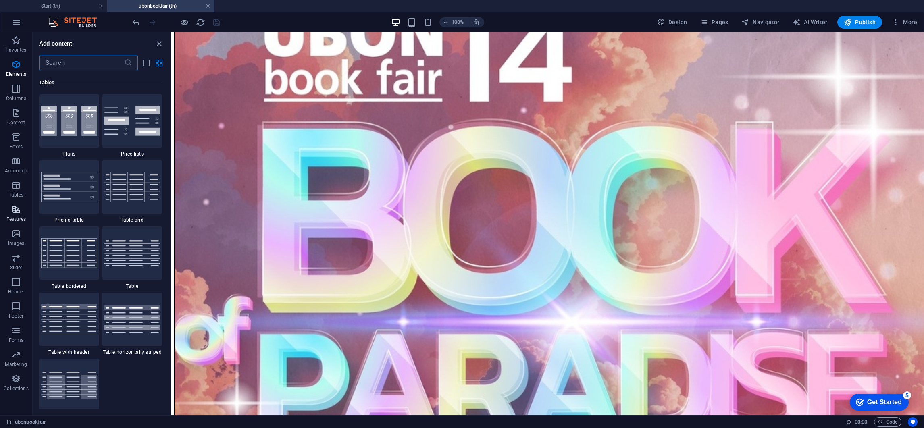
click at [23, 211] on span "Features" at bounding box center [16, 214] width 32 height 19
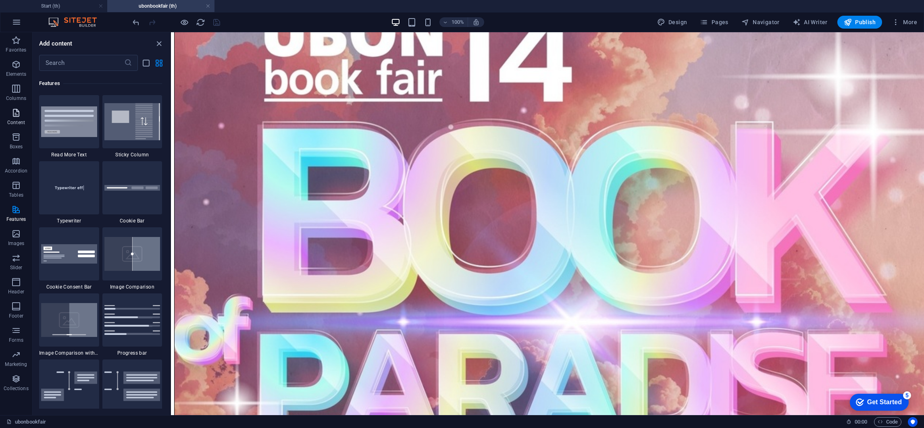
click at [14, 123] on p "Content" at bounding box center [16, 122] width 18 height 6
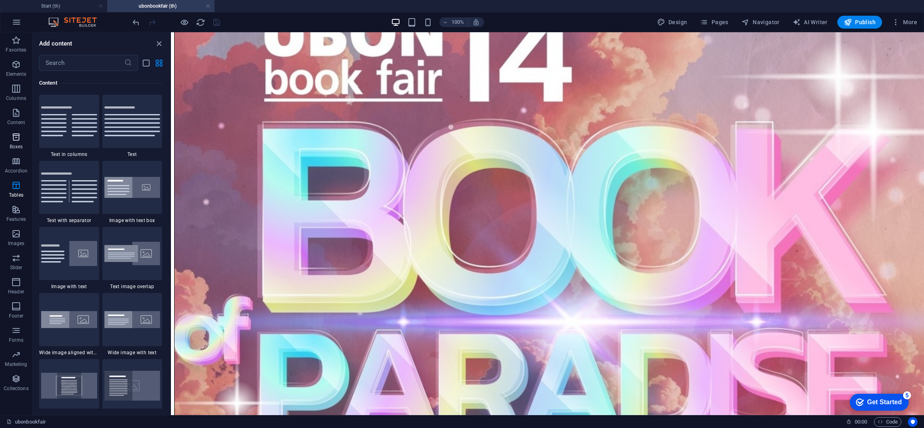
click at [16, 146] on p "Boxes" at bounding box center [16, 146] width 13 height 6
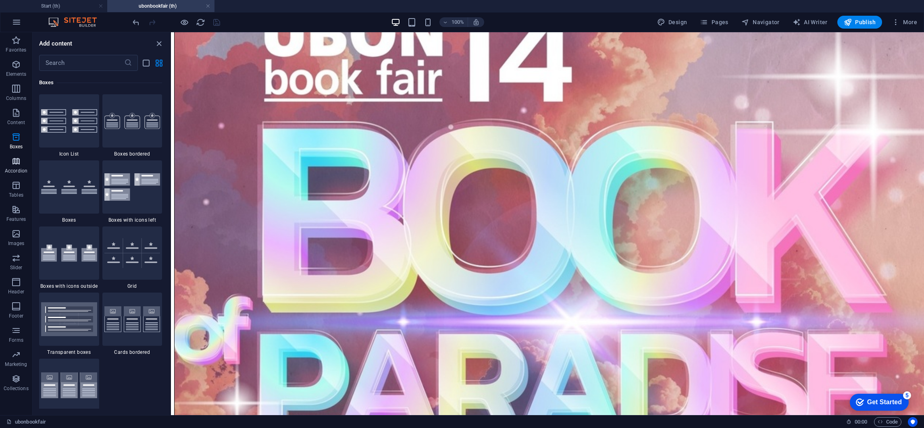
click at [17, 168] on p "Accordion" at bounding box center [16, 171] width 23 height 6
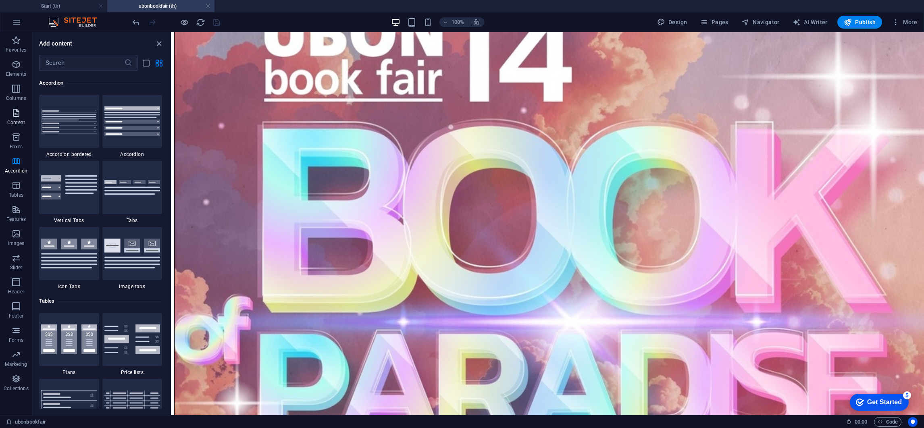
click at [17, 105] on button "Content" at bounding box center [16, 117] width 32 height 24
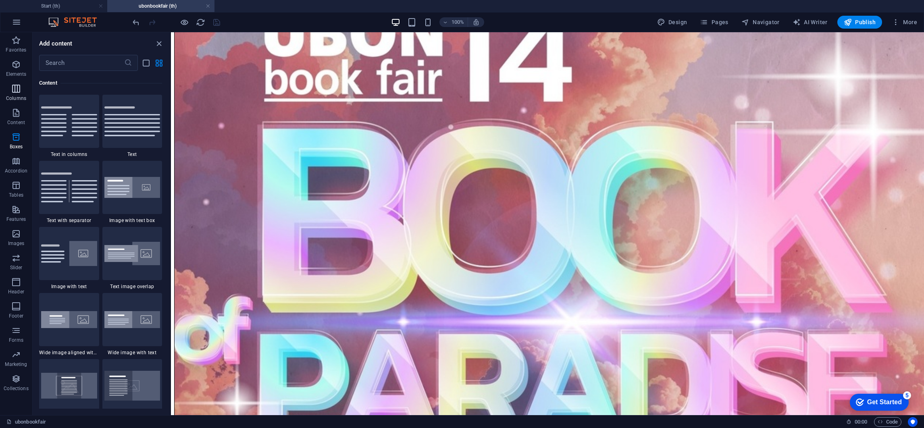
click at [11, 91] on icon "button" at bounding box center [16, 89] width 10 height 10
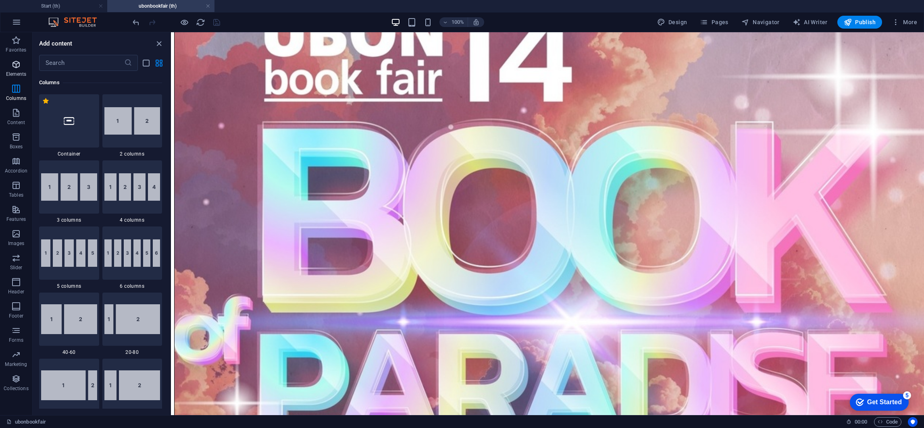
click at [3, 69] on span "Elements" at bounding box center [16, 69] width 32 height 19
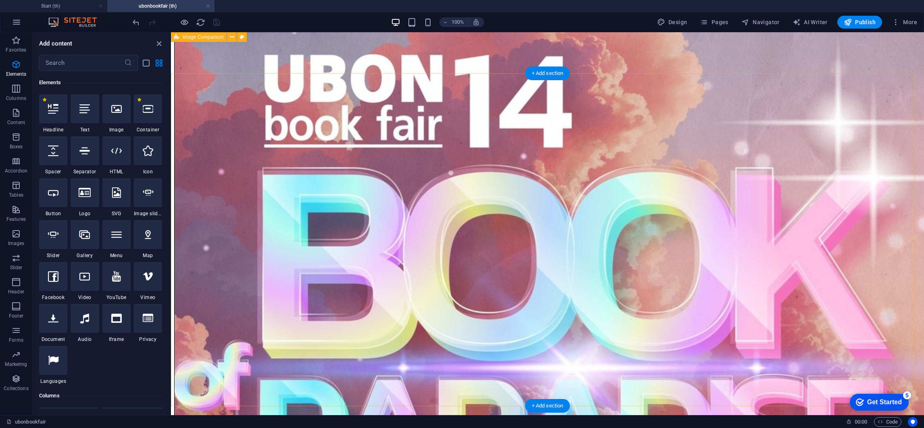
scroll to position [0, 0]
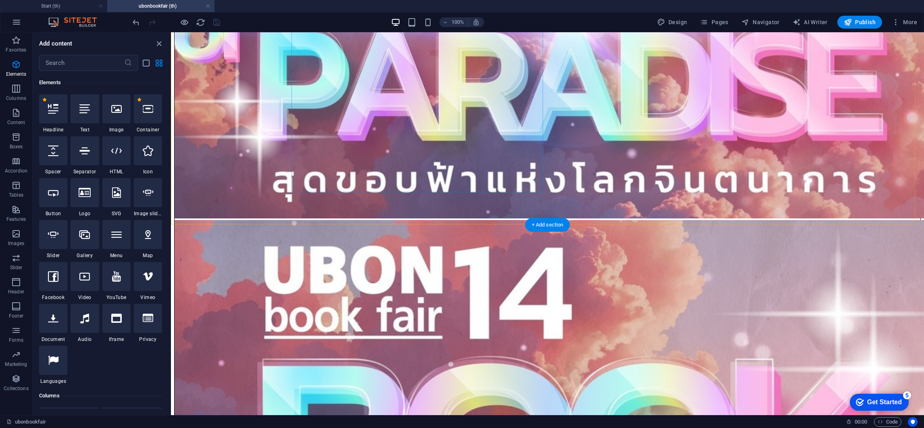
scroll to position [544, 0]
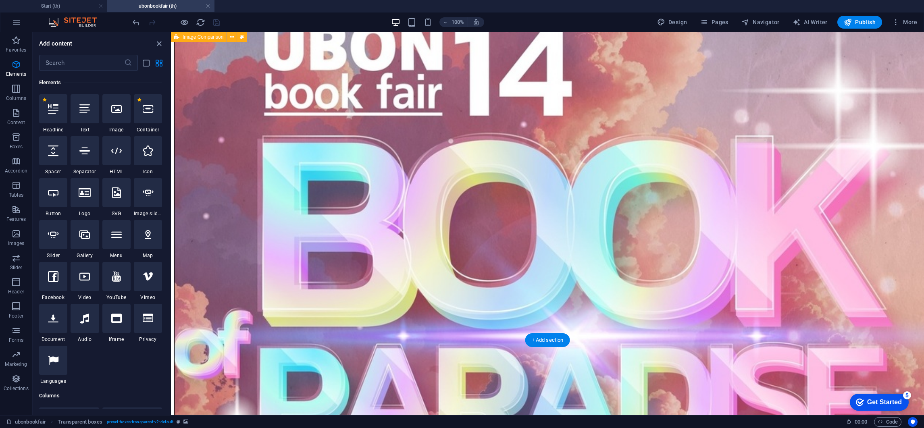
scroll to position [0, 0]
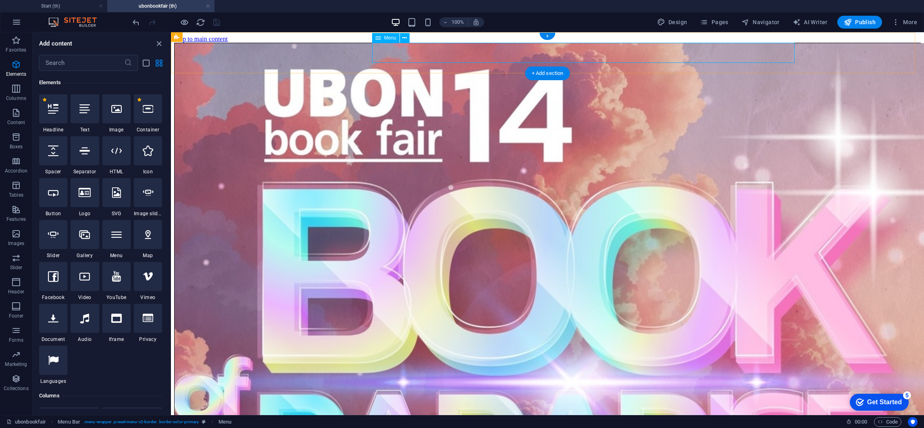
select select
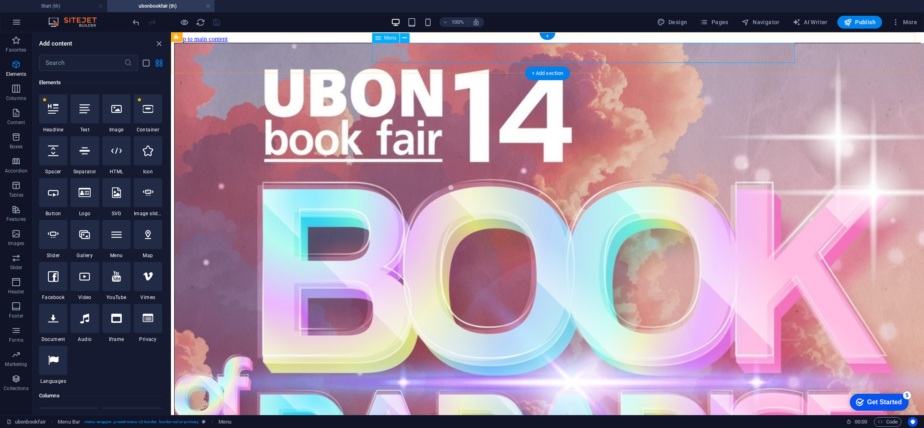
select select
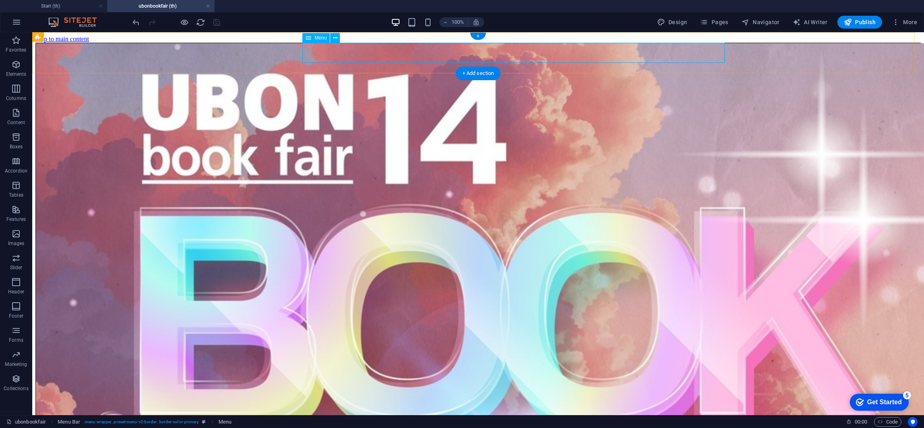
select select
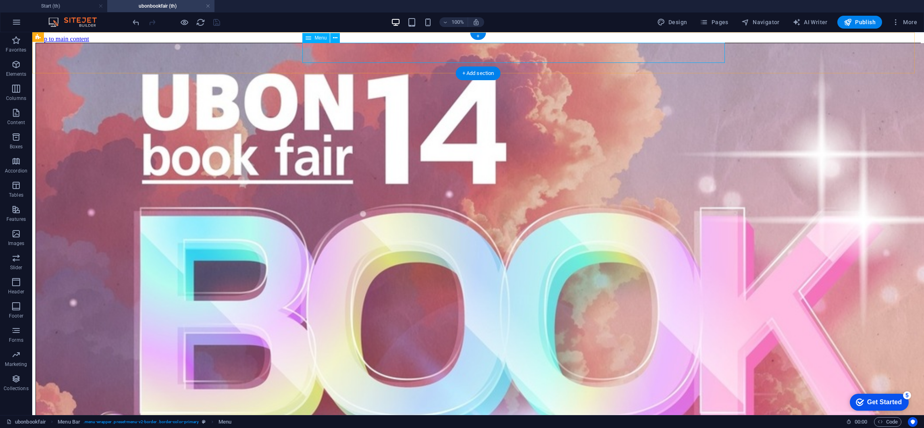
select select
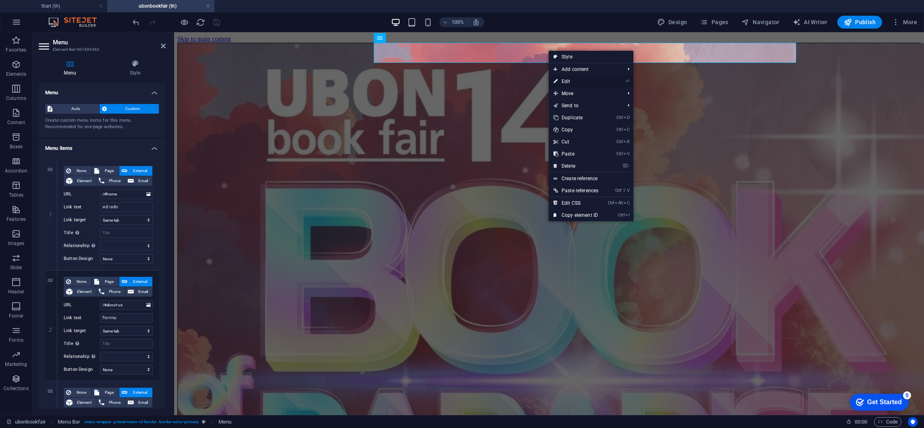
click at [569, 79] on link "⏎ Edit" at bounding box center [576, 81] width 54 height 12
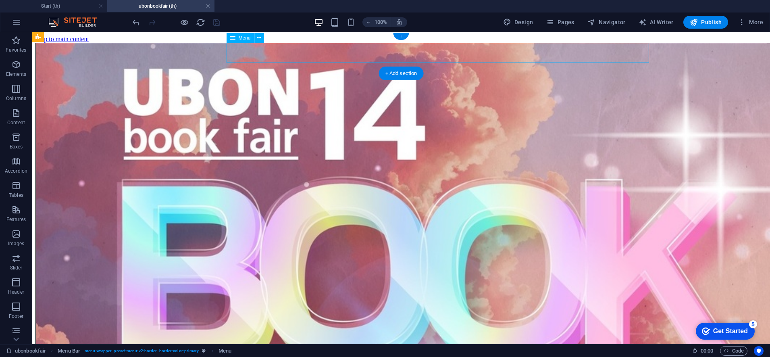
select select
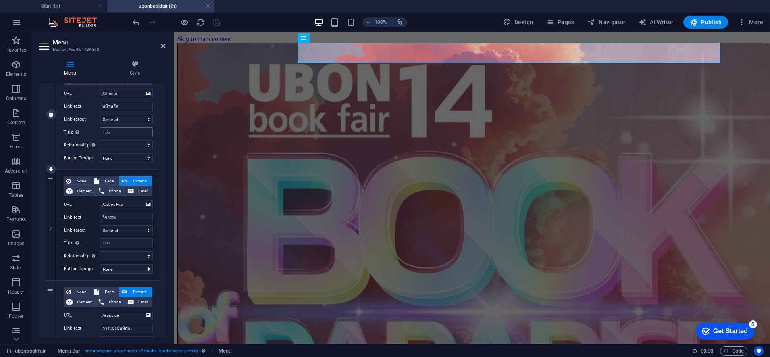
scroll to position [399, 0]
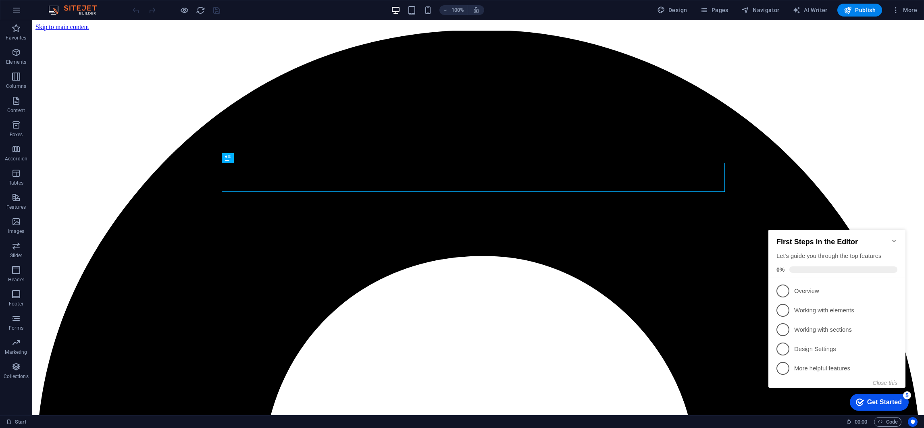
scroll to position [261, 0]
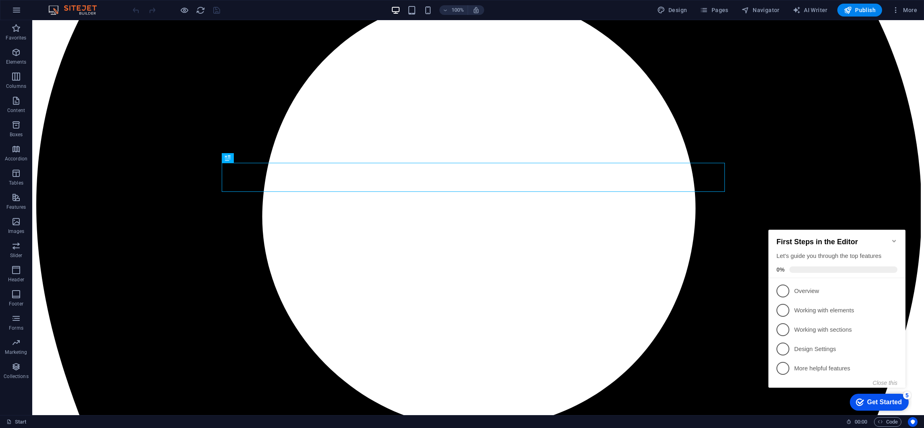
click at [872, 401] on div "Get Started" at bounding box center [884, 402] width 35 height 7
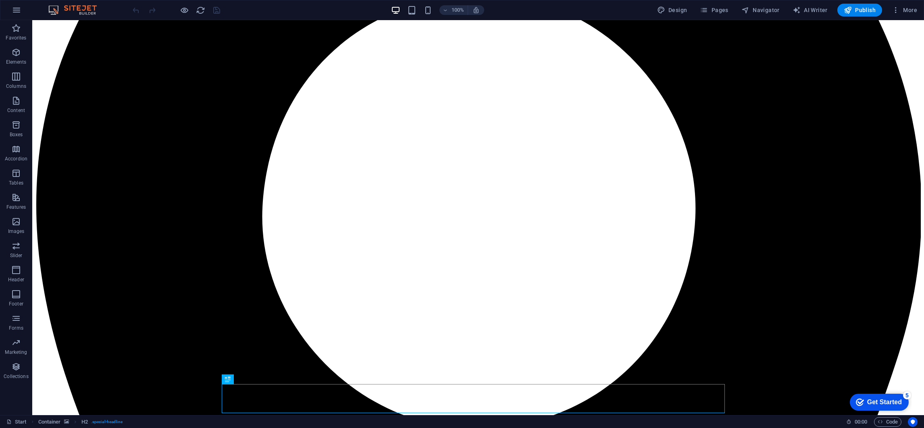
scroll to position [0, 0]
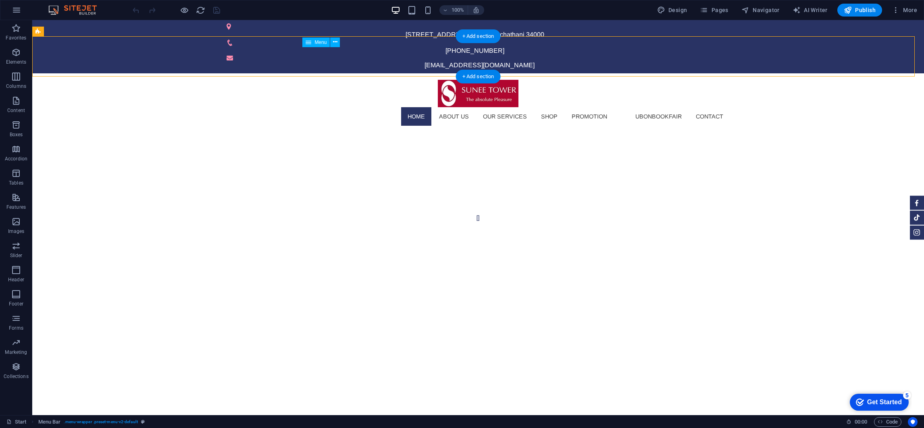
click at [414, 107] on nav "HOME About us Our Services SHOP Promotion ubonbookfair Contact" at bounding box center [478, 116] width 503 height 19
select select
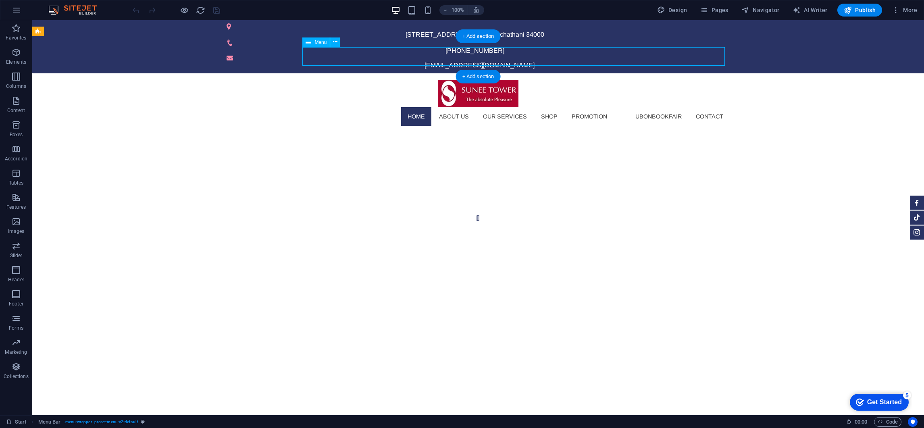
select select
select select "1"
select select
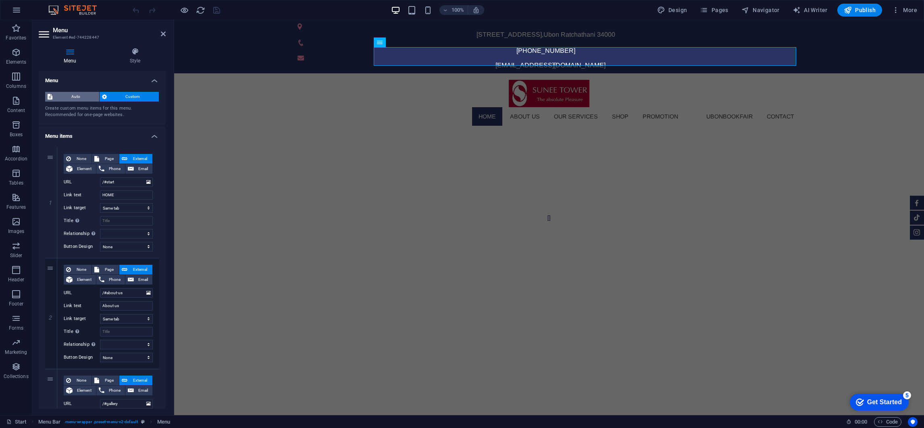
click at [75, 94] on span "Auto" at bounding box center [76, 97] width 42 height 10
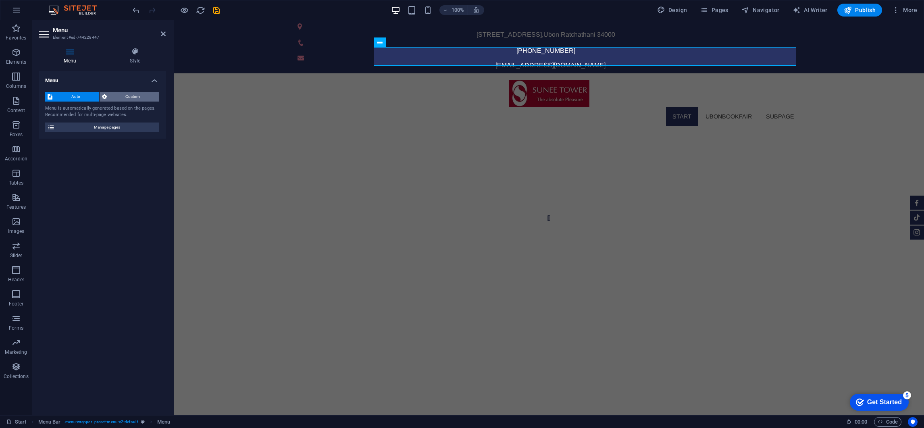
click at [141, 92] on span "Custom" at bounding box center [133, 97] width 48 height 10
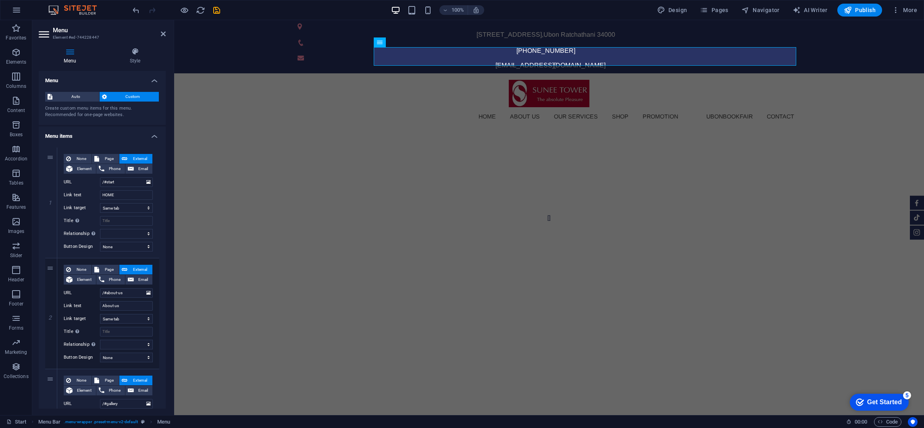
scroll to position [60, 0]
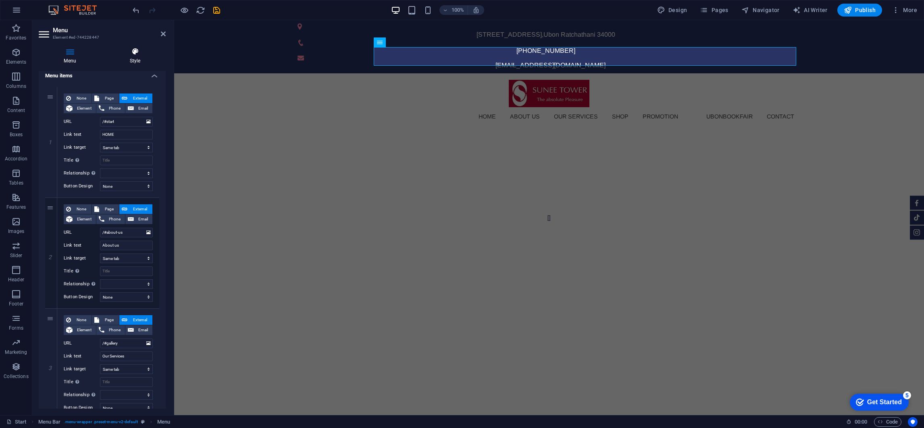
click at [136, 48] on icon at bounding box center [134, 52] width 61 height 8
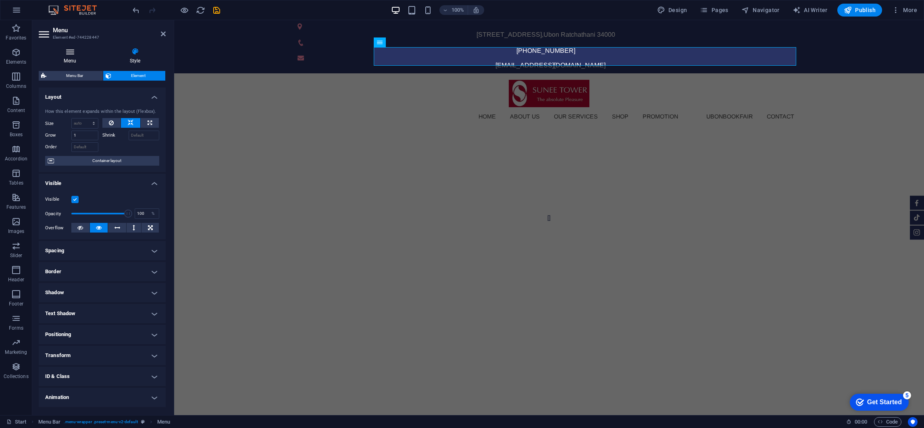
click at [69, 54] on icon at bounding box center [70, 52] width 62 height 8
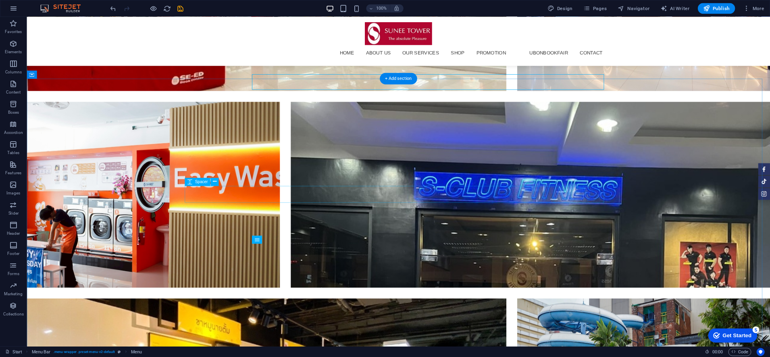
scroll to position [2599, 0]
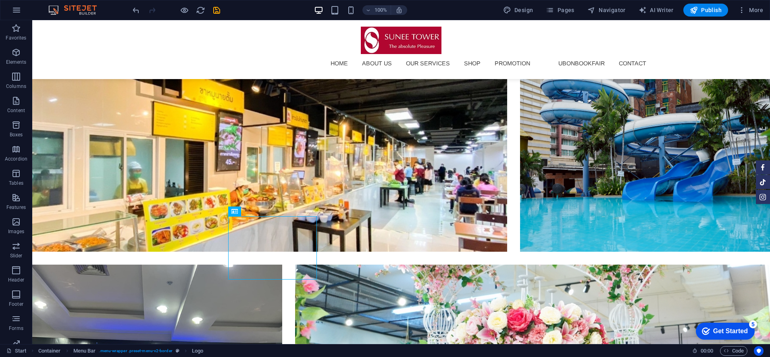
scroll to position [2293, 0]
